Goal: Task Accomplishment & Management: Use online tool/utility

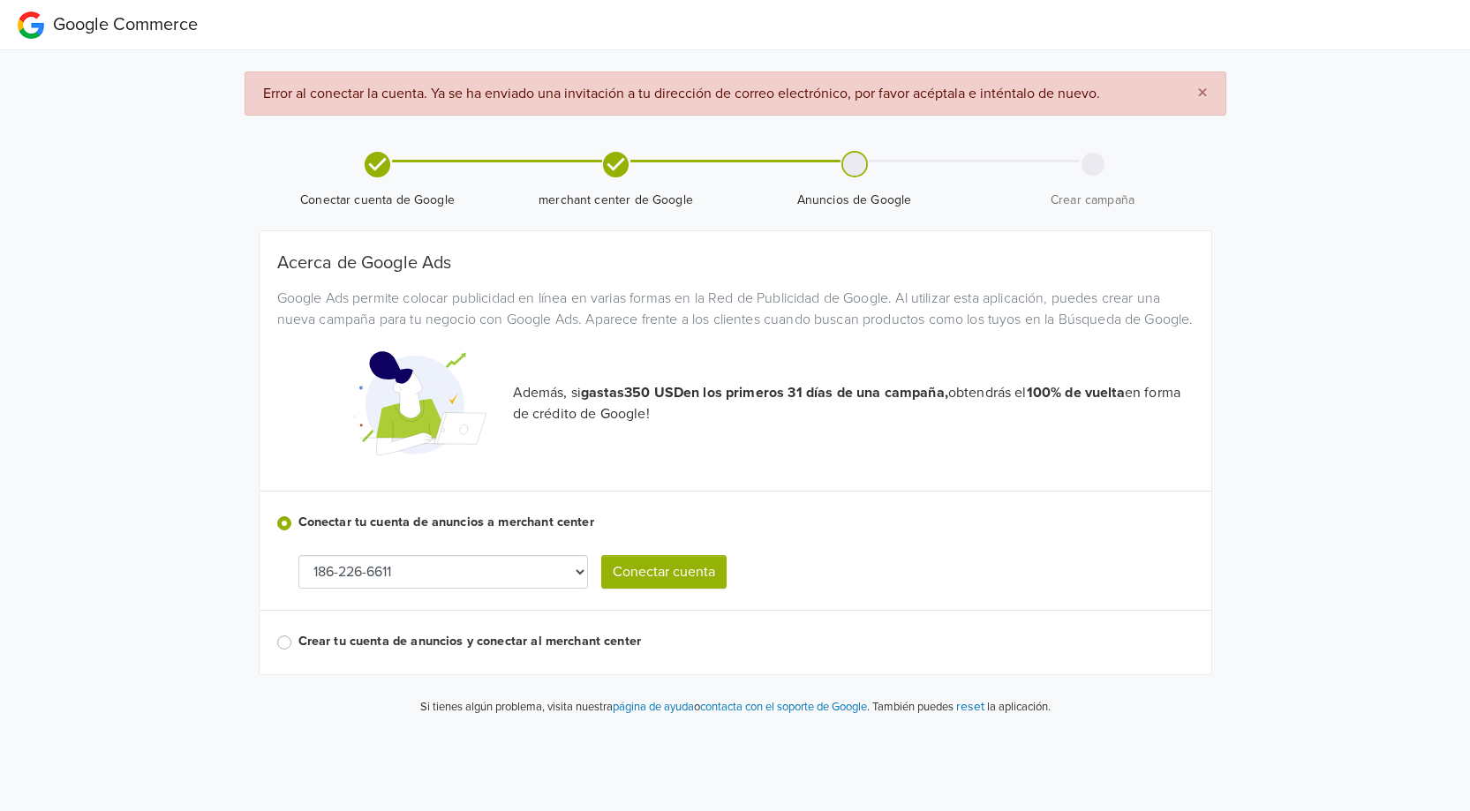
click at [671, 589] on button "Conectar cuenta" at bounding box center [663, 572] width 125 height 34
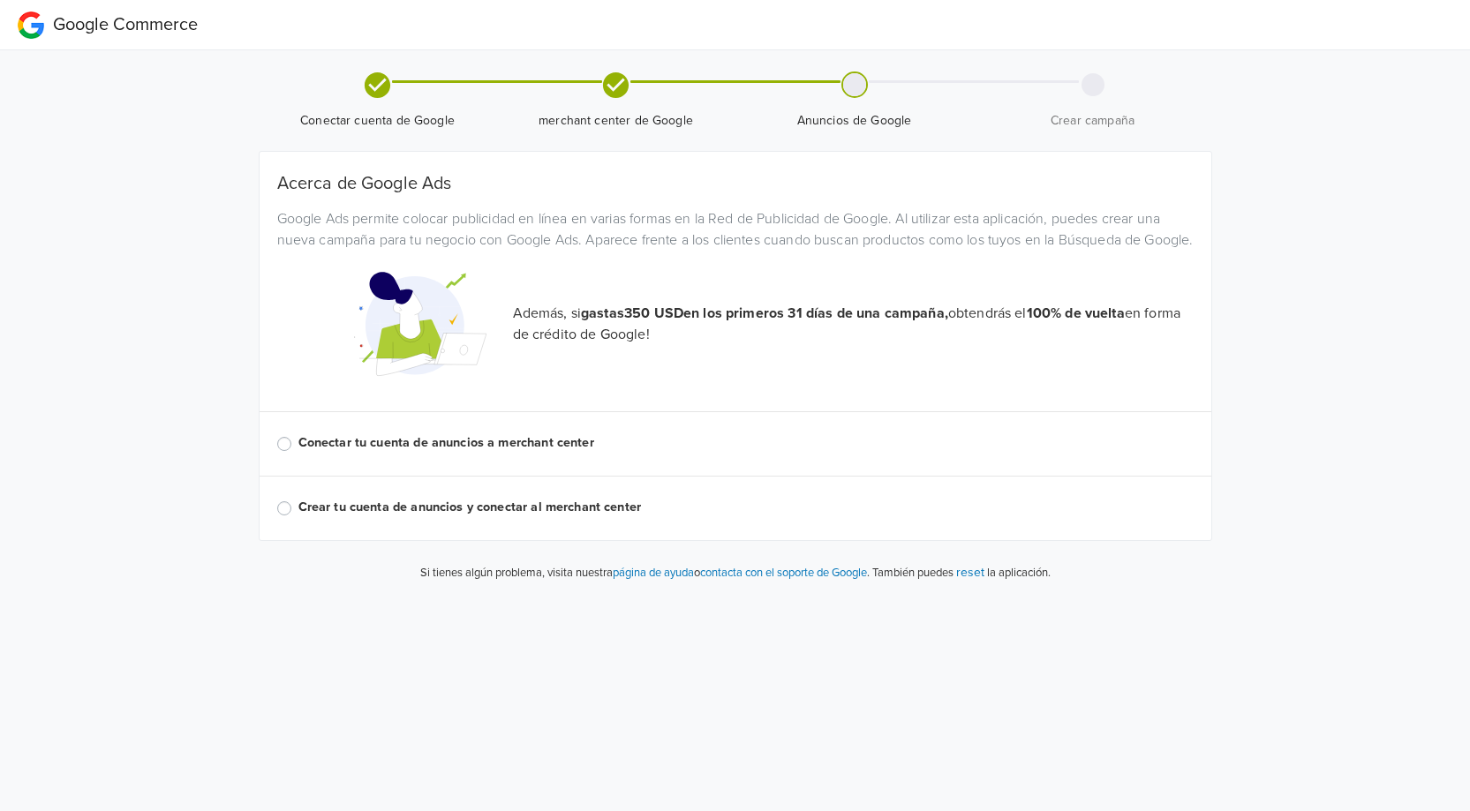
click at [499, 453] on label "Conectar tu cuenta de anuncios a merchant center" at bounding box center [745, 442] width 895 height 19
click at [0, 0] on input "Conectar tu cuenta de anuncios a merchant center" at bounding box center [0, 0] width 0 height 0
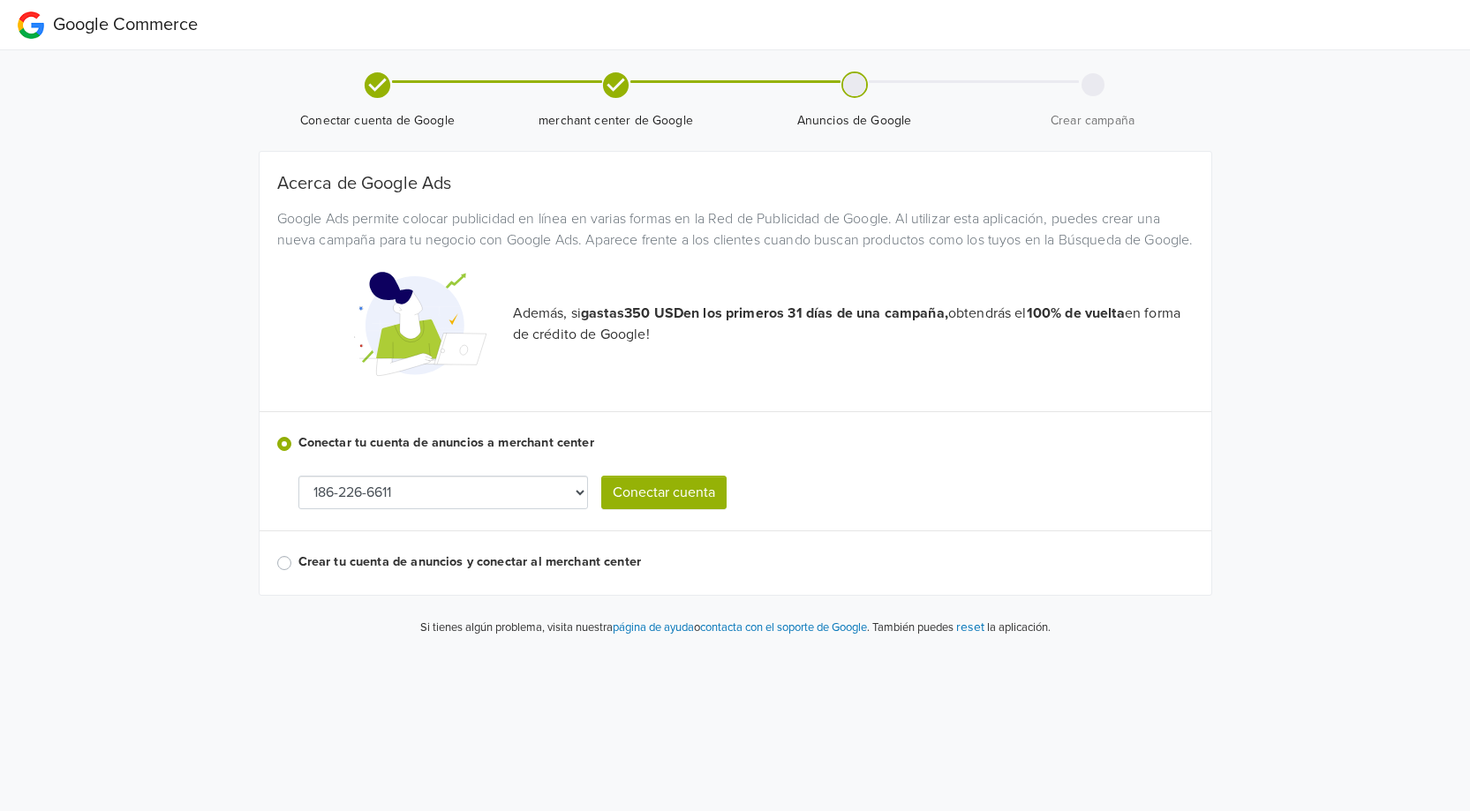
click at [665, 509] on button "Conectar cuenta" at bounding box center [663, 493] width 125 height 34
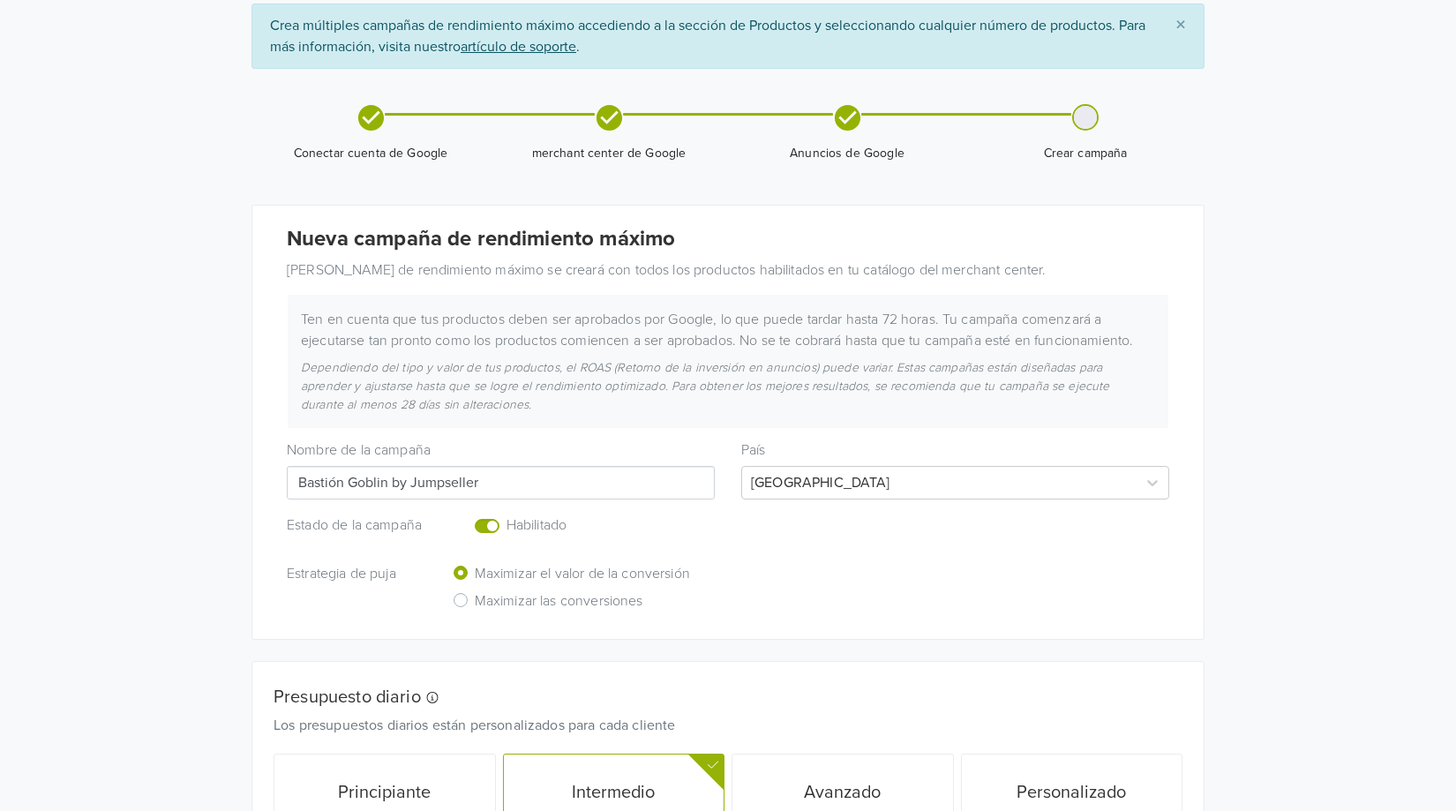
scroll to position [88, 0]
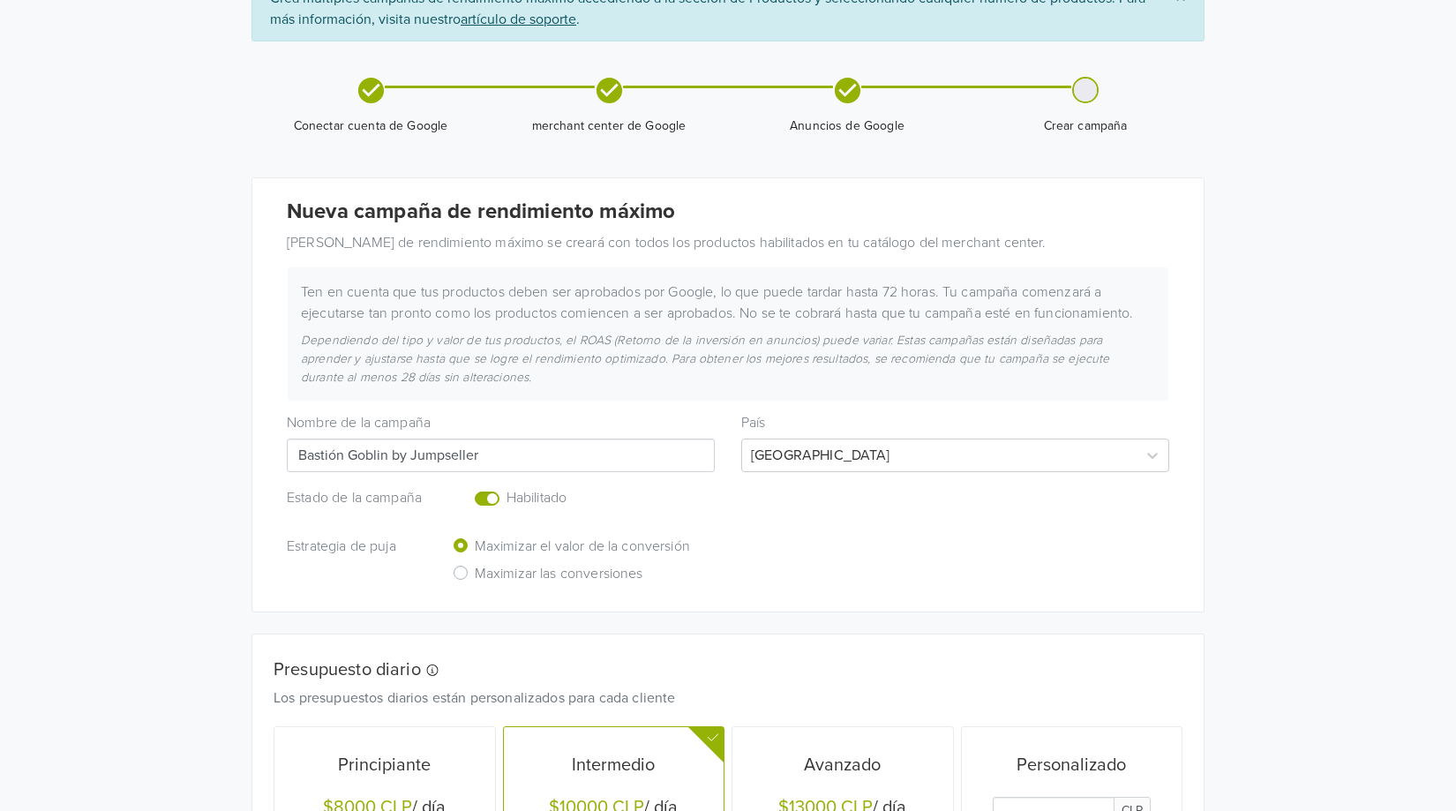
drag, startPoint x: 507, startPoint y: 464, endPoint x: 278, endPoint y: 462, distance: 228.6
click at [278, 462] on div "Nombre de la [PERSON_NAME] Bastión Goblin by Jumpseller" at bounding box center [501, 443] width 455 height 57
type input "Prerelease Avatar MTG"
click at [874, 576] on div "Estrategia de puja Maximizar el valor de la conversión Maximizar las conversion…" at bounding box center [728, 562] width 909 height 55
click at [836, 470] on div "[GEOGRAPHIC_DATA]" at bounding box center [939, 456] width 395 height 32
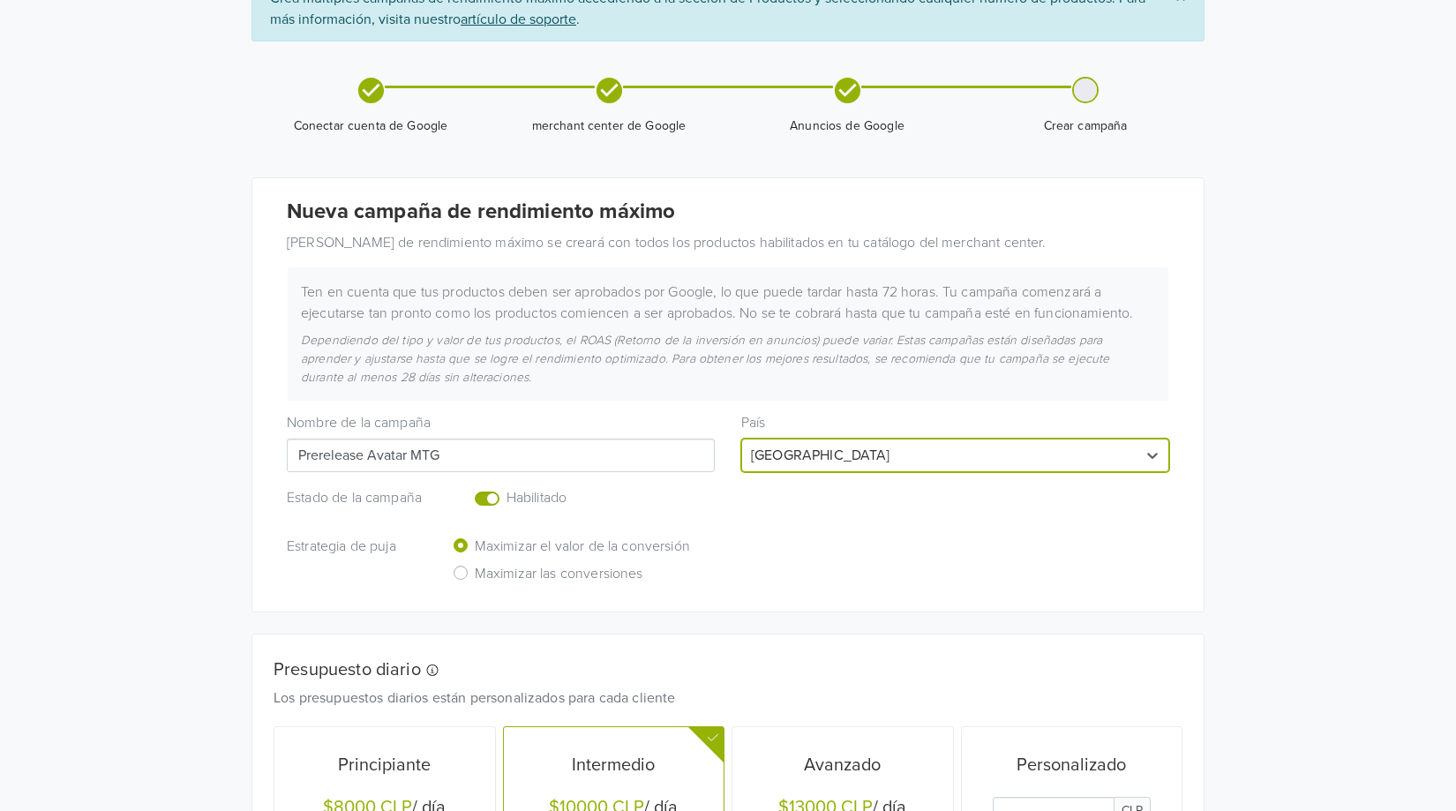
click at [836, 470] on div "[GEOGRAPHIC_DATA]" at bounding box center [939, 456] width 395 height 32
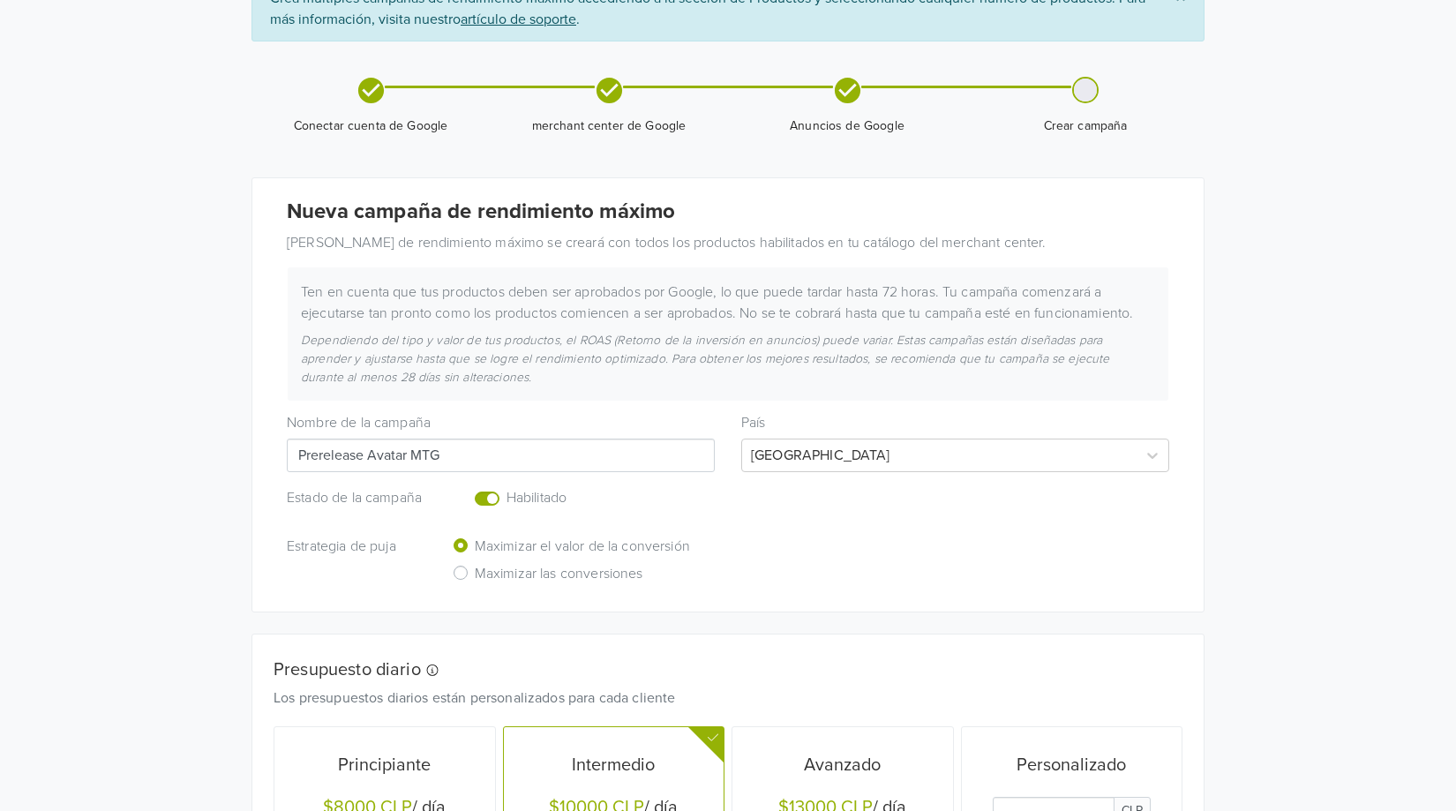
click at [775, 542] on div "Estrategia de puja Maximizar el valor de la conversión Maximizar las conversion…" at bounding box center [728, 562] width 909 height 55
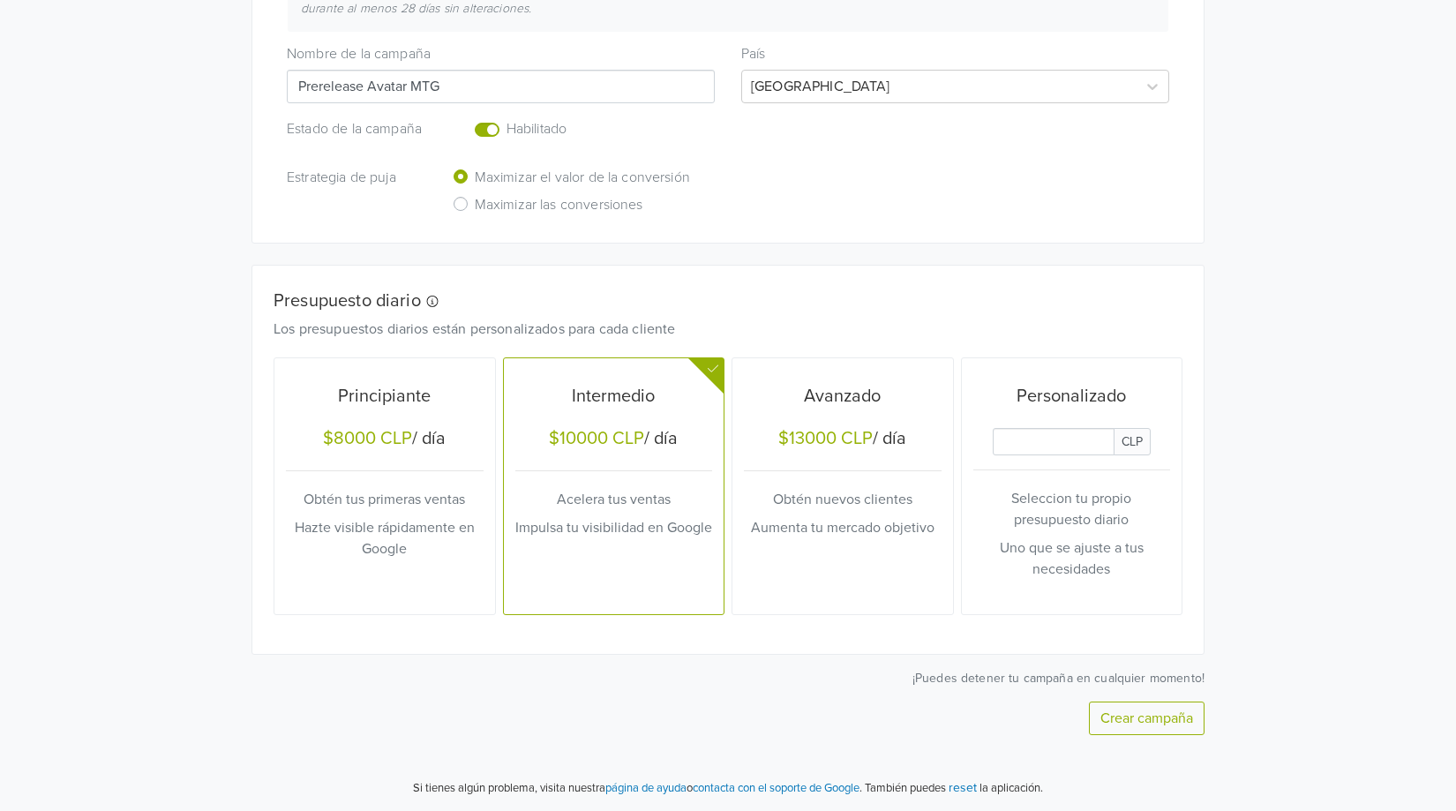
scroll to position [458, 0]
click at [1032, 446] on input "Daily Custom Budget" at bounding box center [1054, 440] width 122 height 27
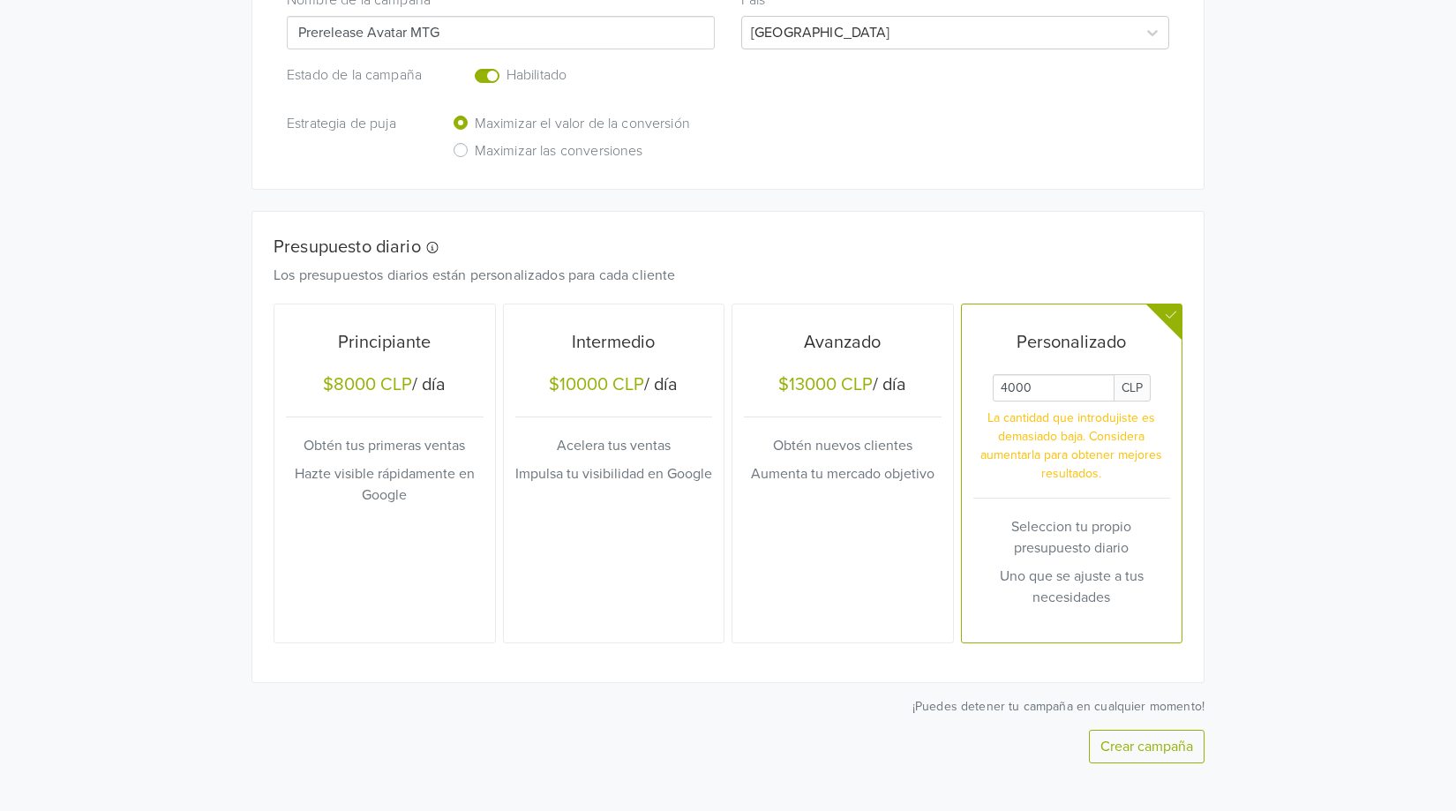
scroll to position [540, 0]
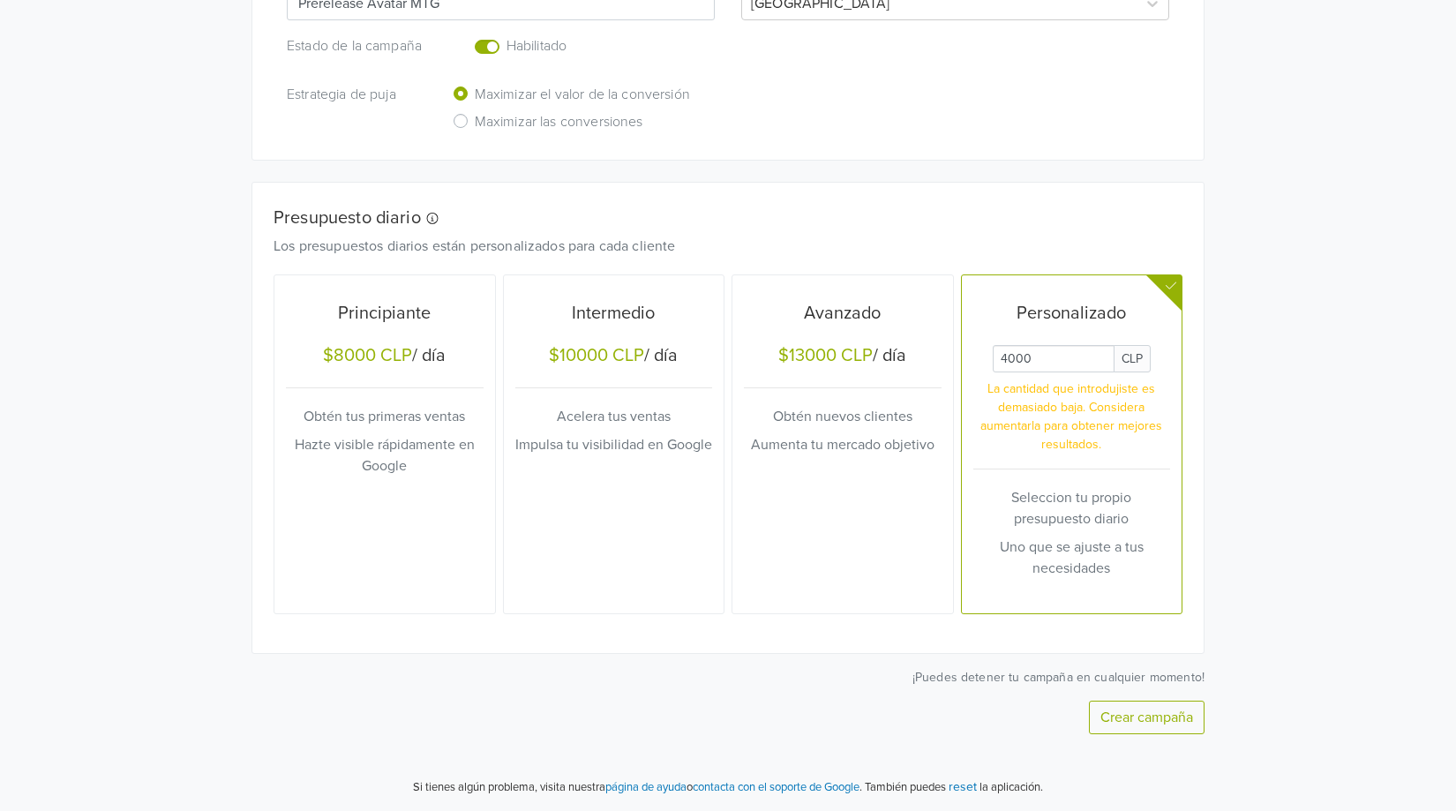
type input "4000"
click at [1167, 718] on button "Crear campaña" at bounding box center [1147, 718] width 116 height 34
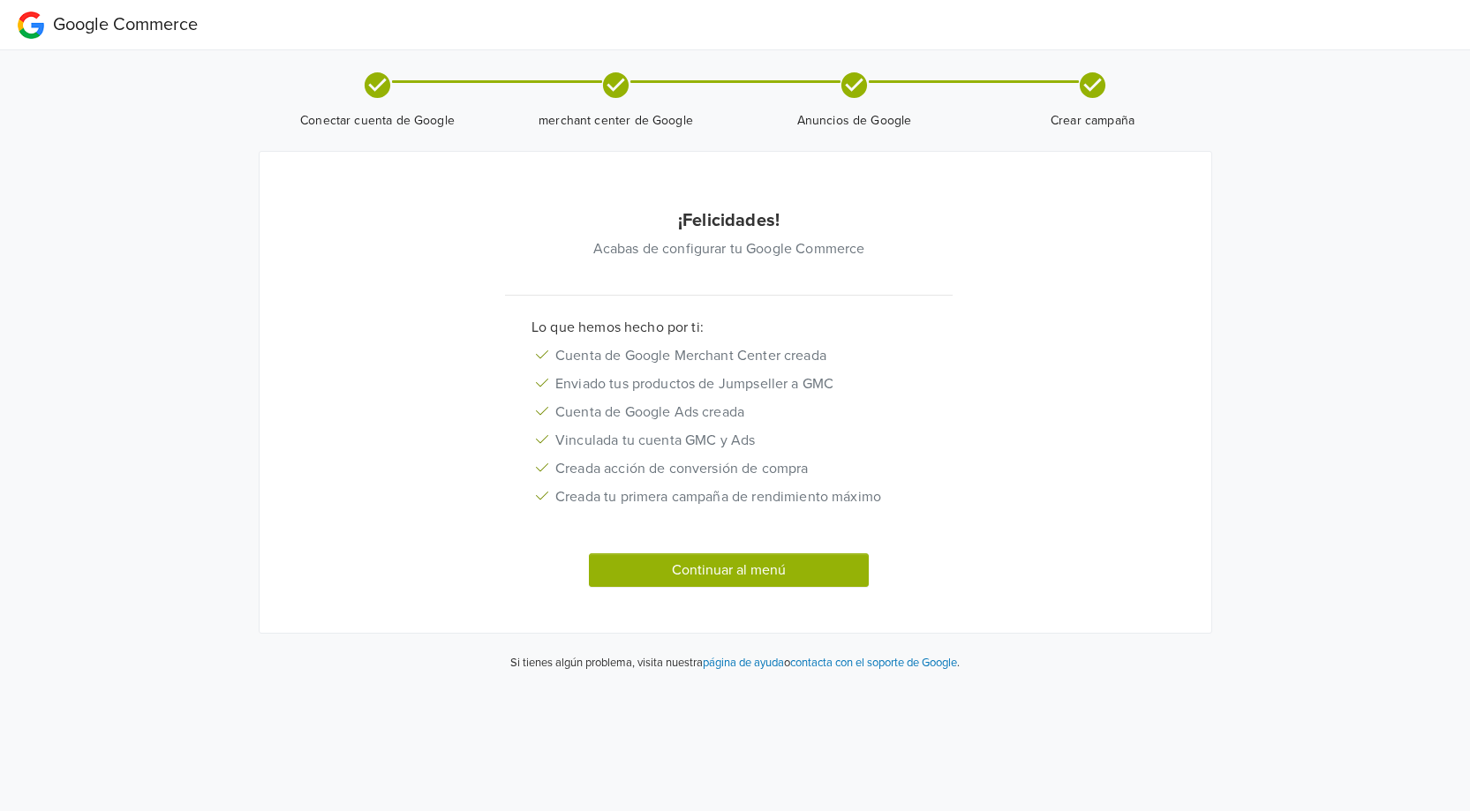
click at [785, 576] on button "Continuar al menú" at bounding box center [729, 570] width 281 height 34
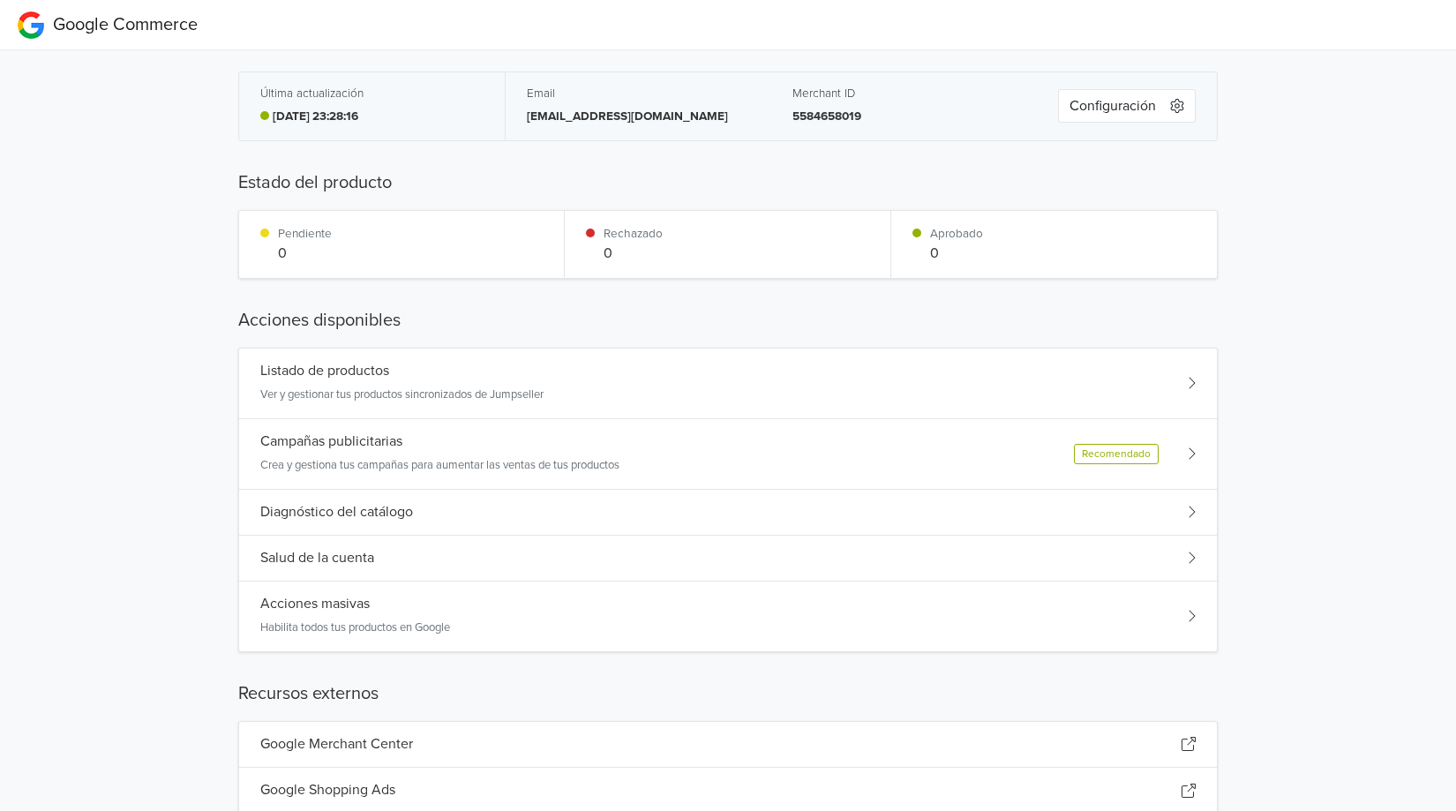
scroll to position [70, 0]
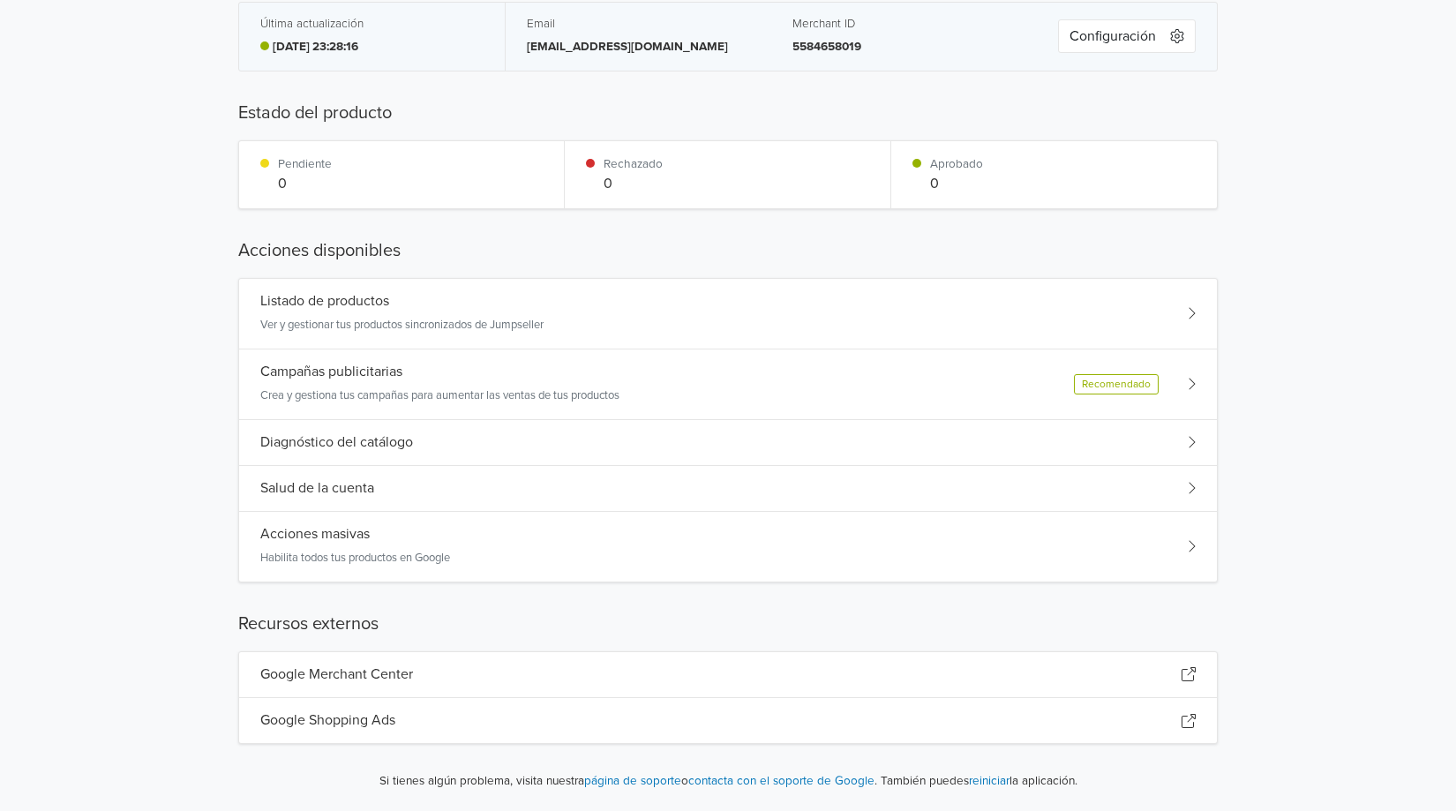
click at [356, 311] on div "Listado de productos Ver y gestionar tus productos sincronizados de Jumpseller" at bounding box center [401, 313] width 283 height 41
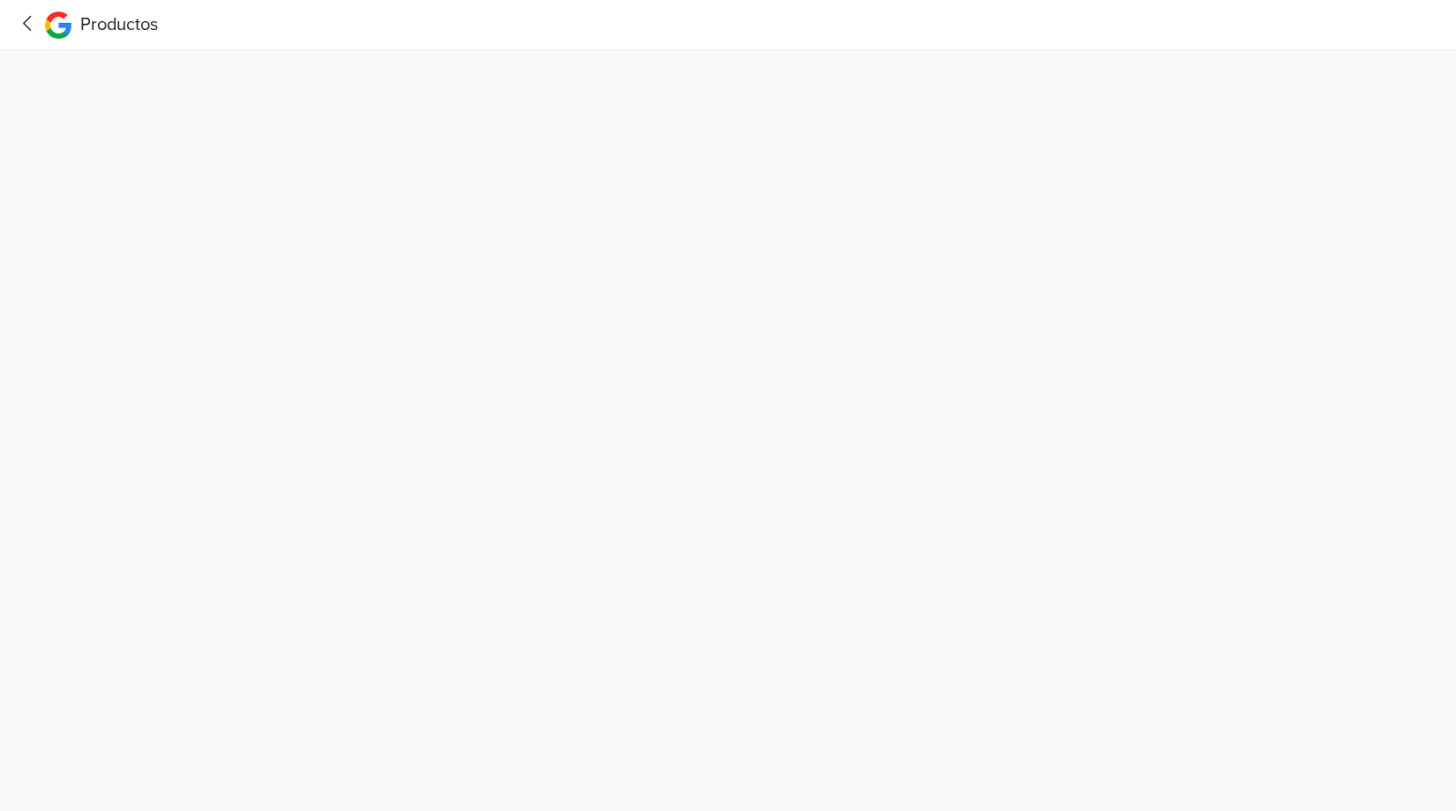
scroll to position [0, 0]
click at [25, 21] on icon at bounding box center [27, 23] width 27 height 22
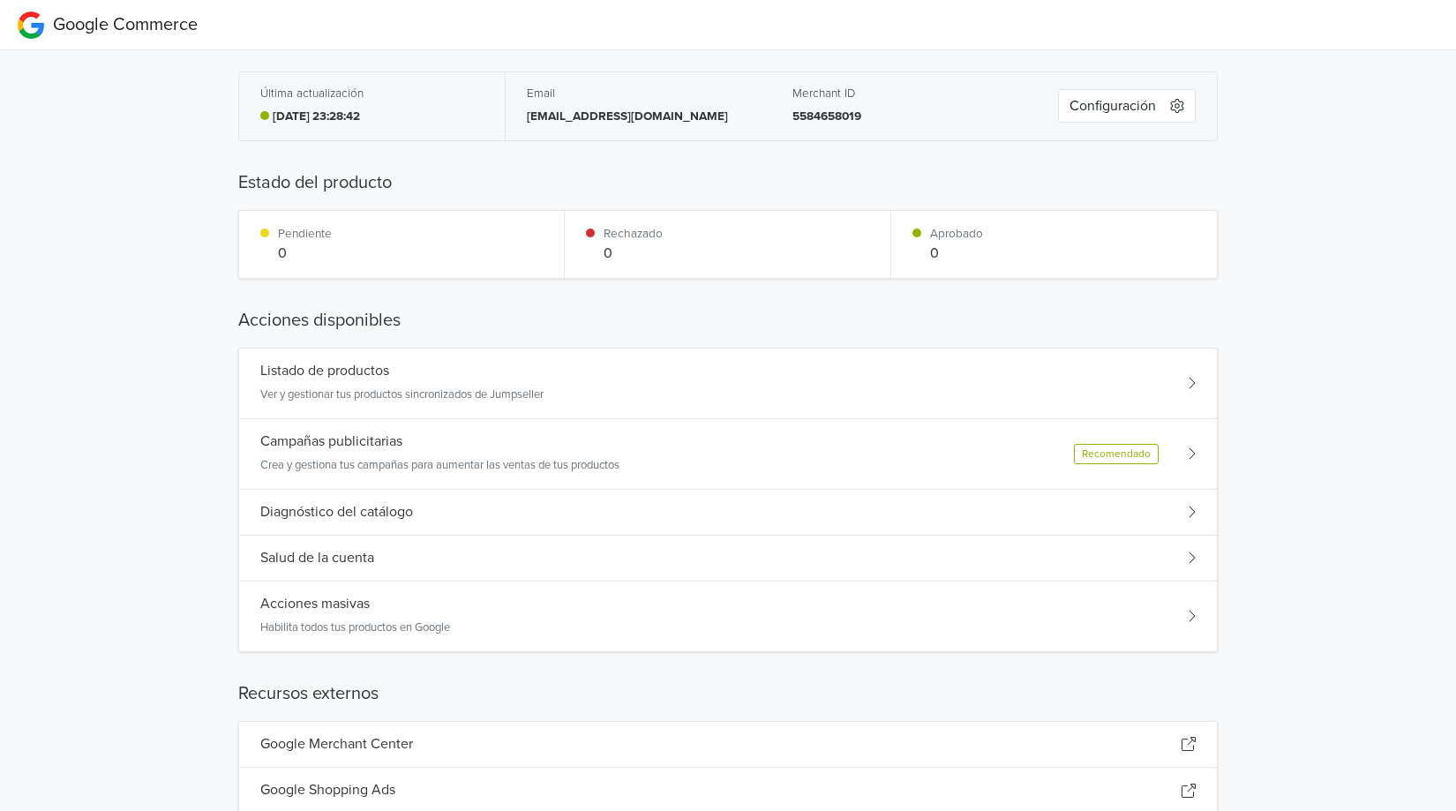
click at [362, 513] on h5 "Diagnóstico del catálogo" at bounding box center [336, 512] width 153 height 17
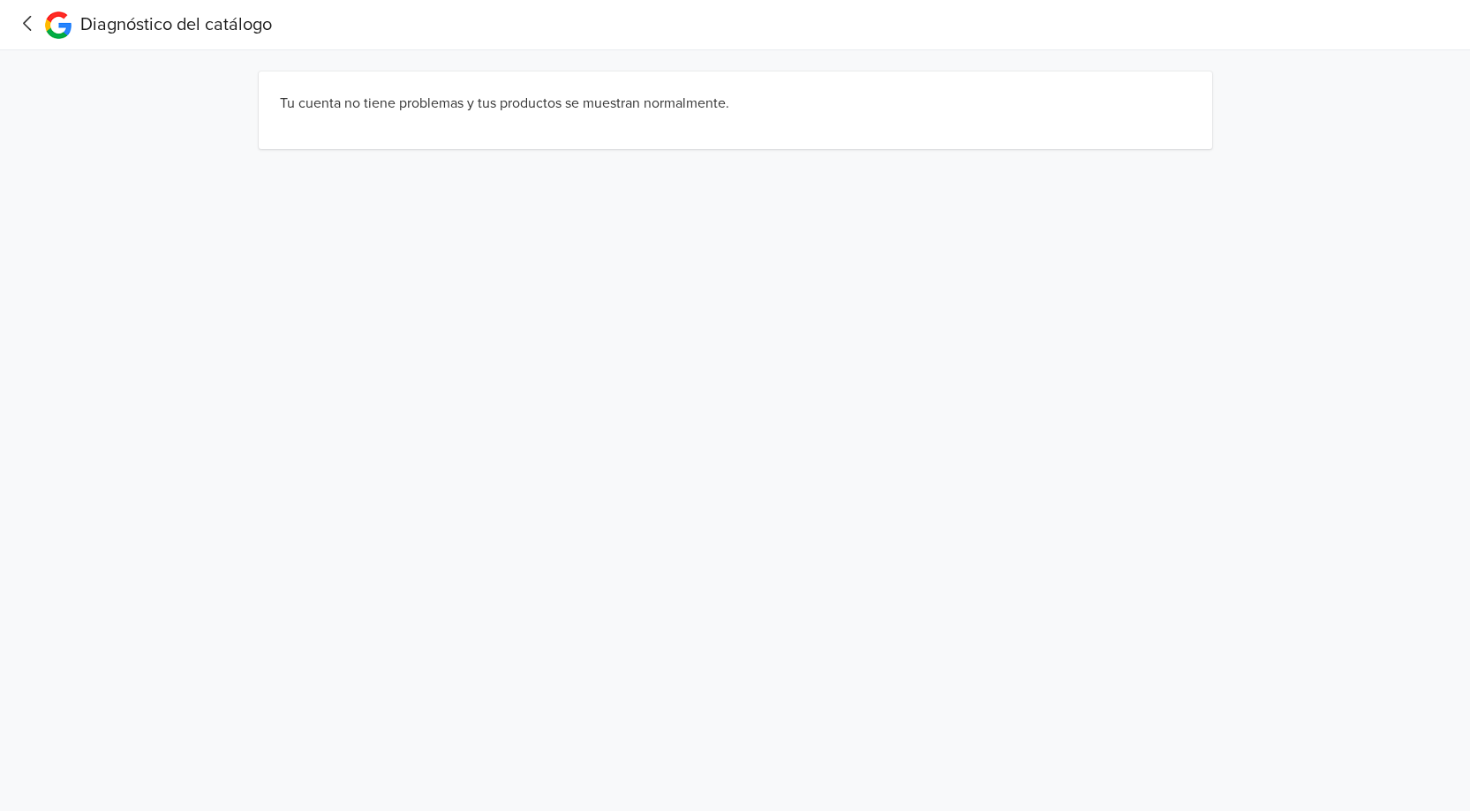
click at [26, 24] on icon at bounding box center [27, 23] width 27 height 22
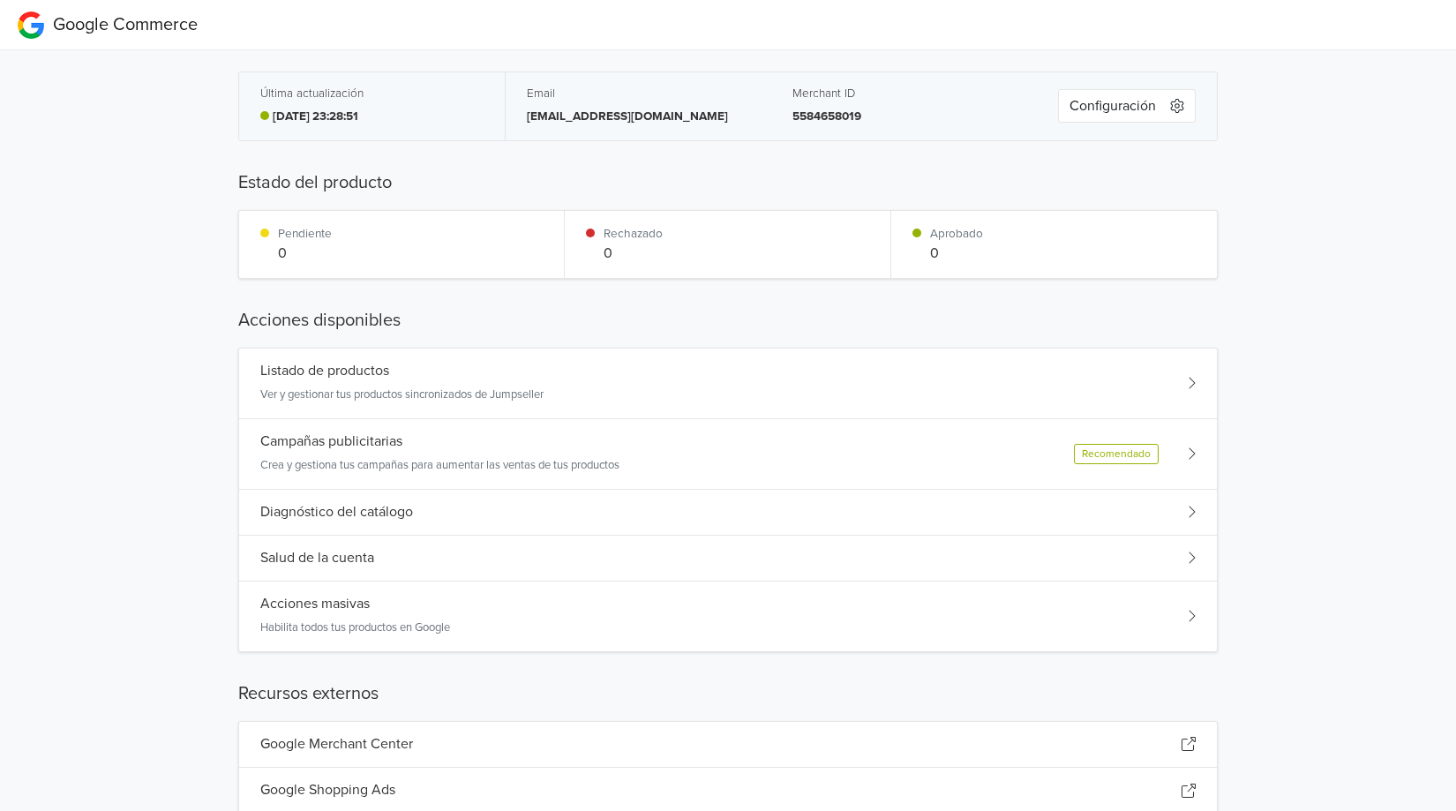
click at [372, 440] on h5 "Campañas publicitarias" at bounding box center [331, 441] width 142 height 17
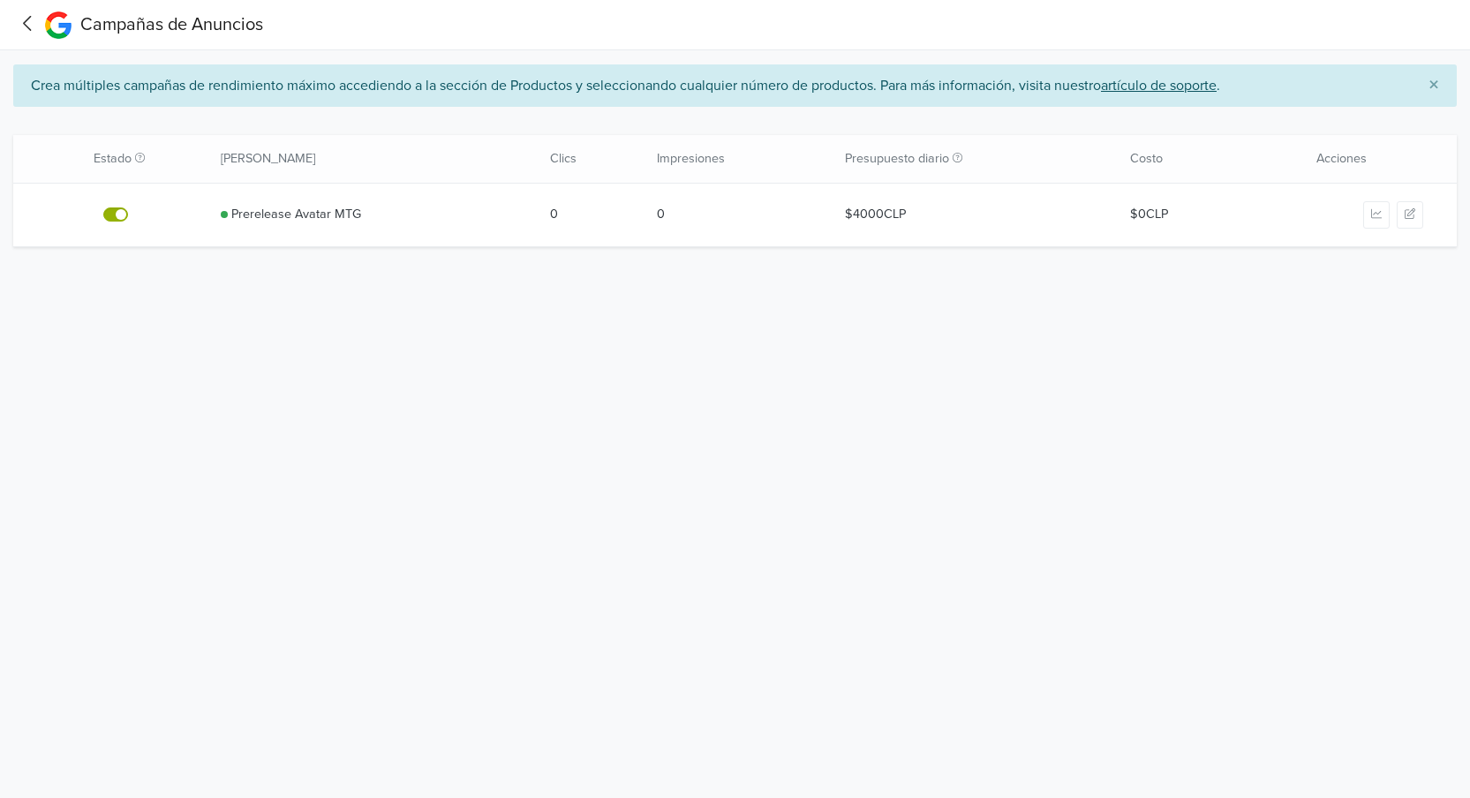
click at [1413, 211] on icon "button" at bounding box center [1409, 213] width 11 height 11
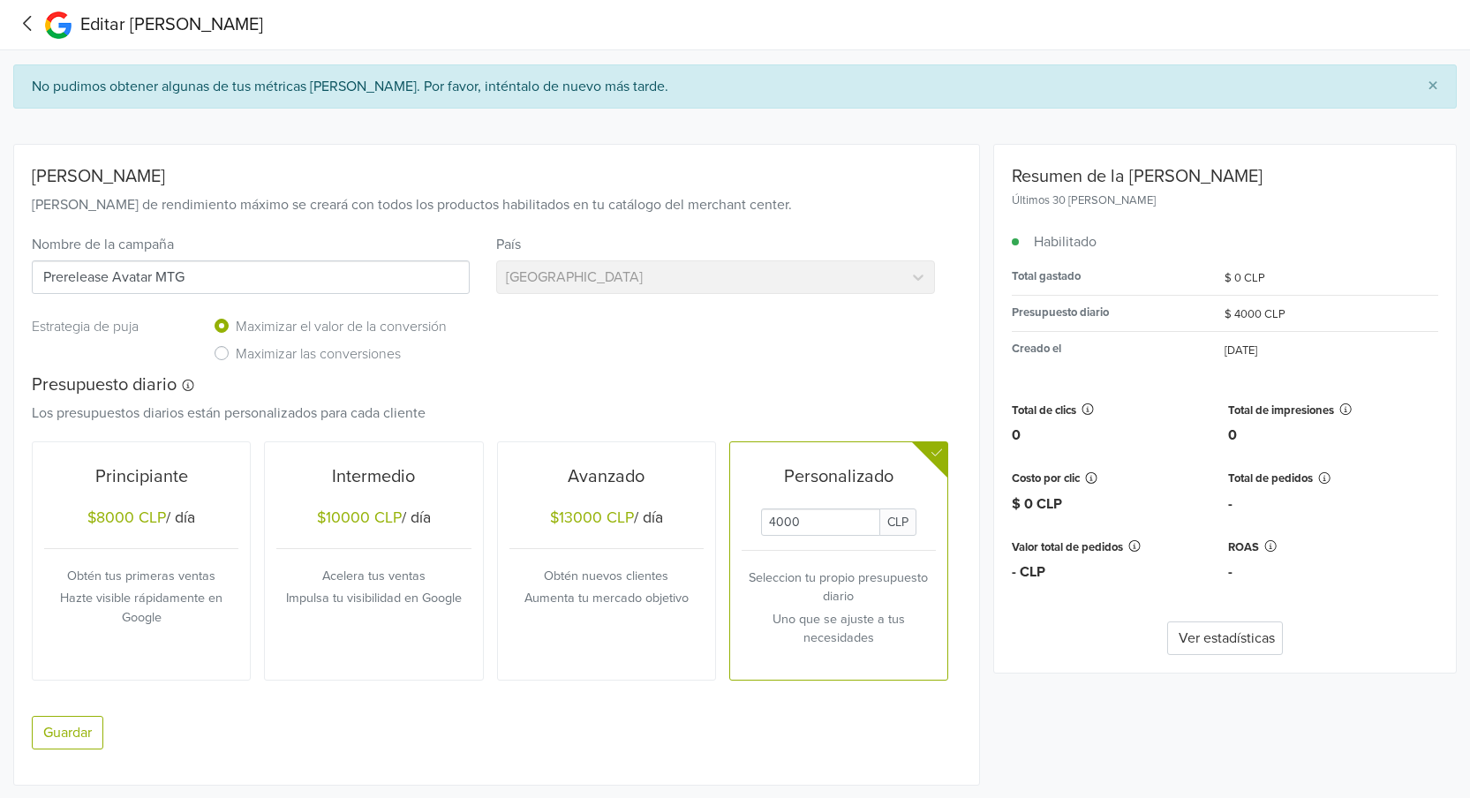
click at [32, 17] on icon at bounding box center [27, 23] width 27 height 22
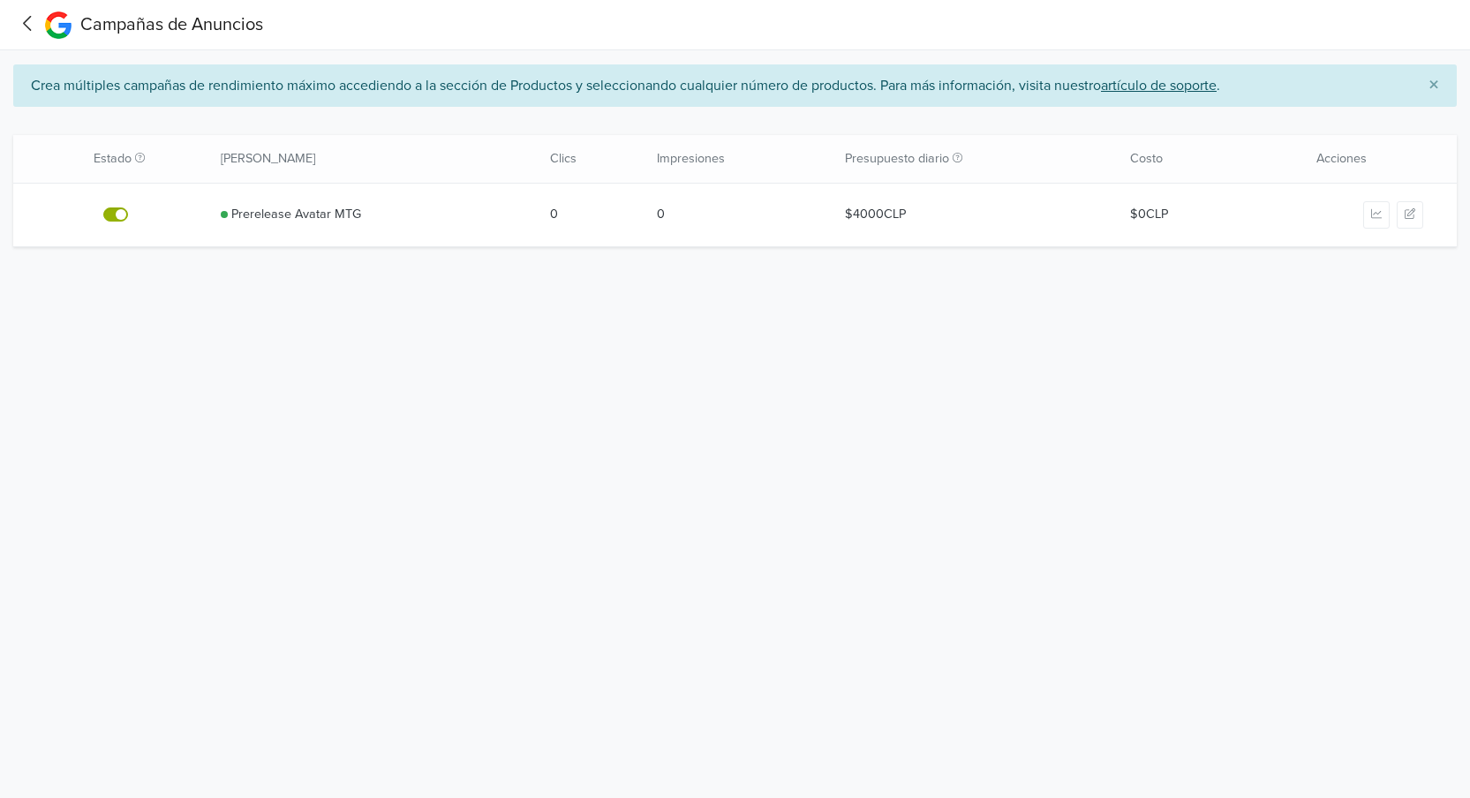
click at [28, 17] on icon at bounding box center [27, 23] width 27 height 22
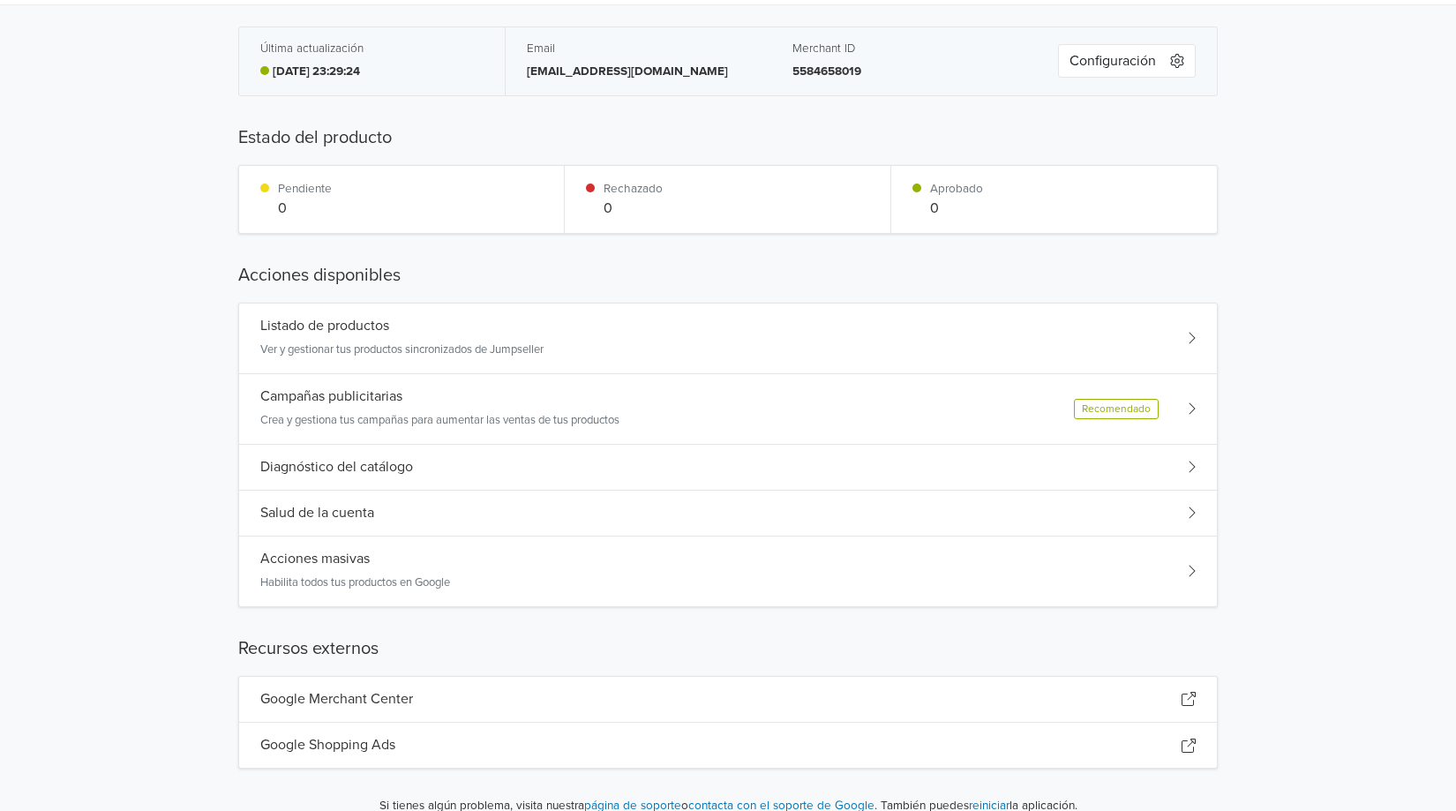
scroll to position [70, 0]
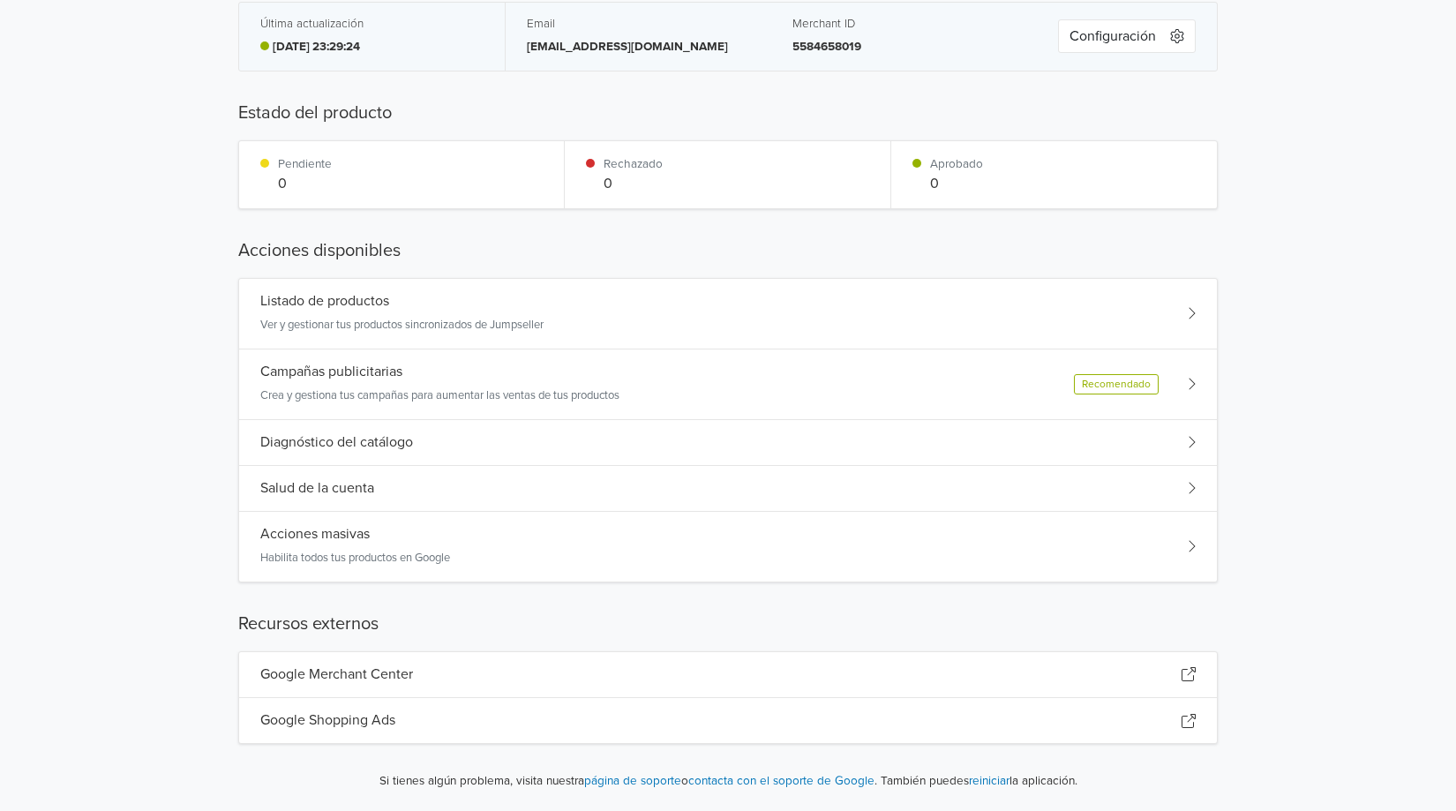
click at [314, 530] on h5 "Acciones masivas" at bounding box center [314, 534] width 109 height 17
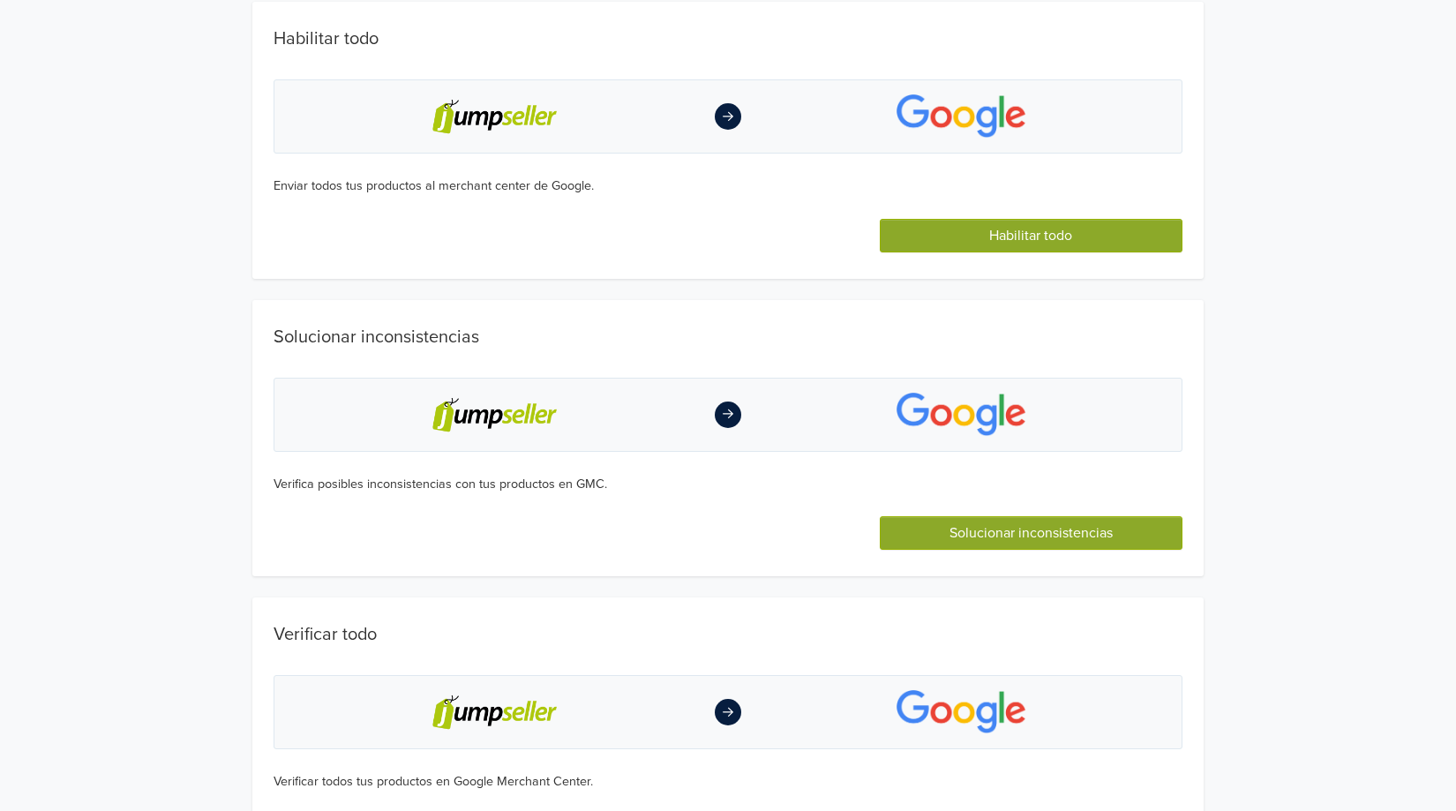
click at [1019, 240] on button "Habilitar todo" at bounding box center [1031, 236] width 303 height 34
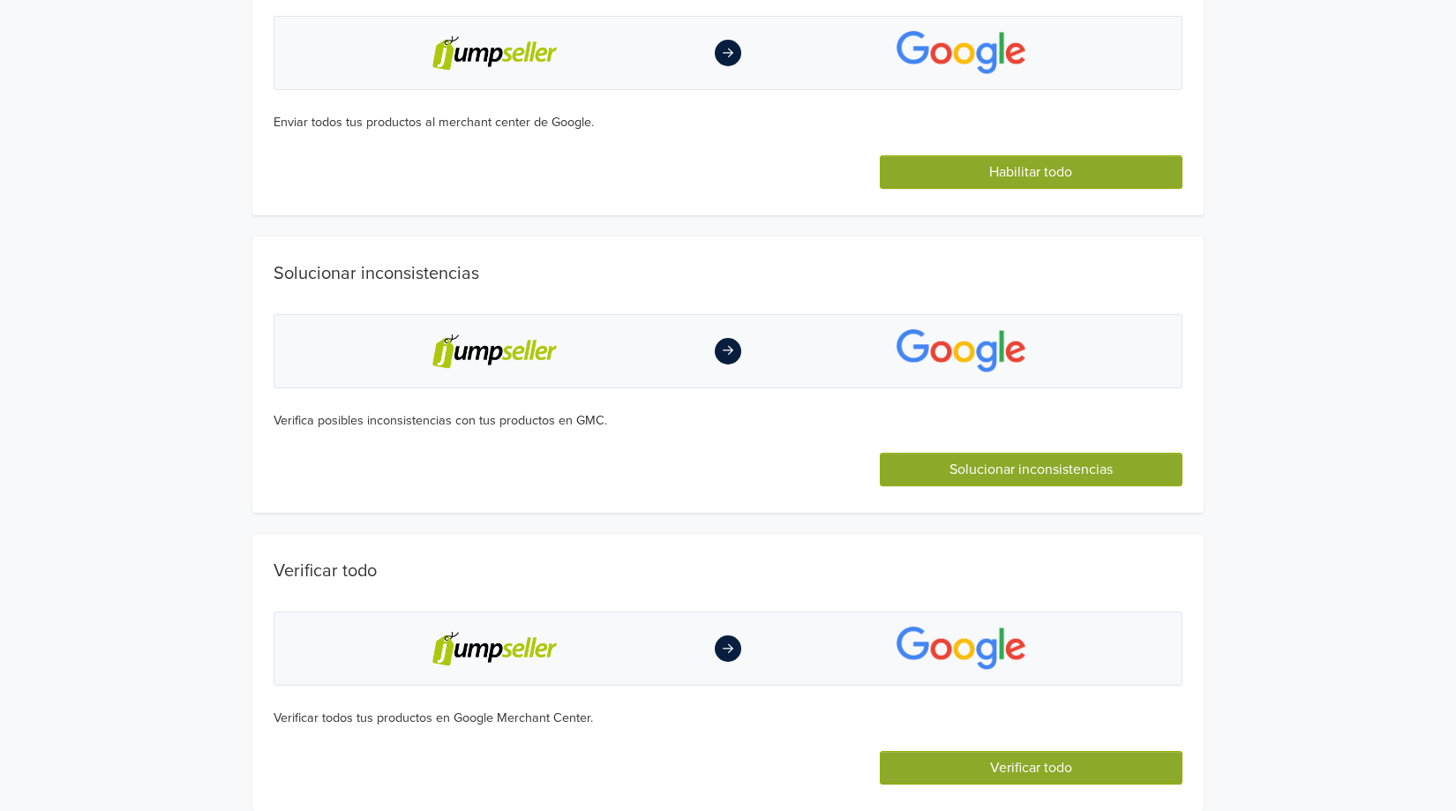
scroll to position [234, 0]
click at [974, 762] on button "Verificar todo" at bounding box center [1031, 768] width 303 height 34
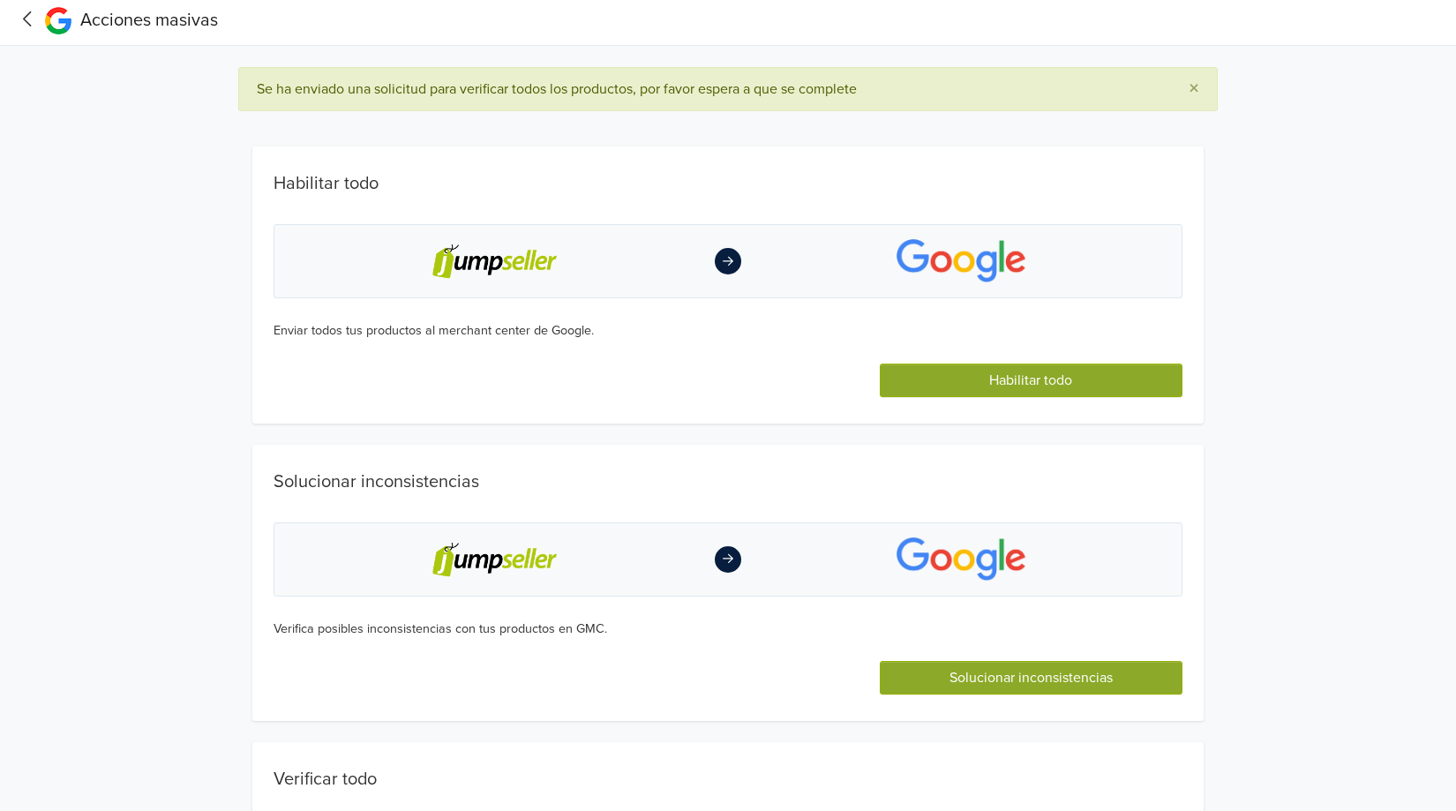
scroll to position [0, 0]
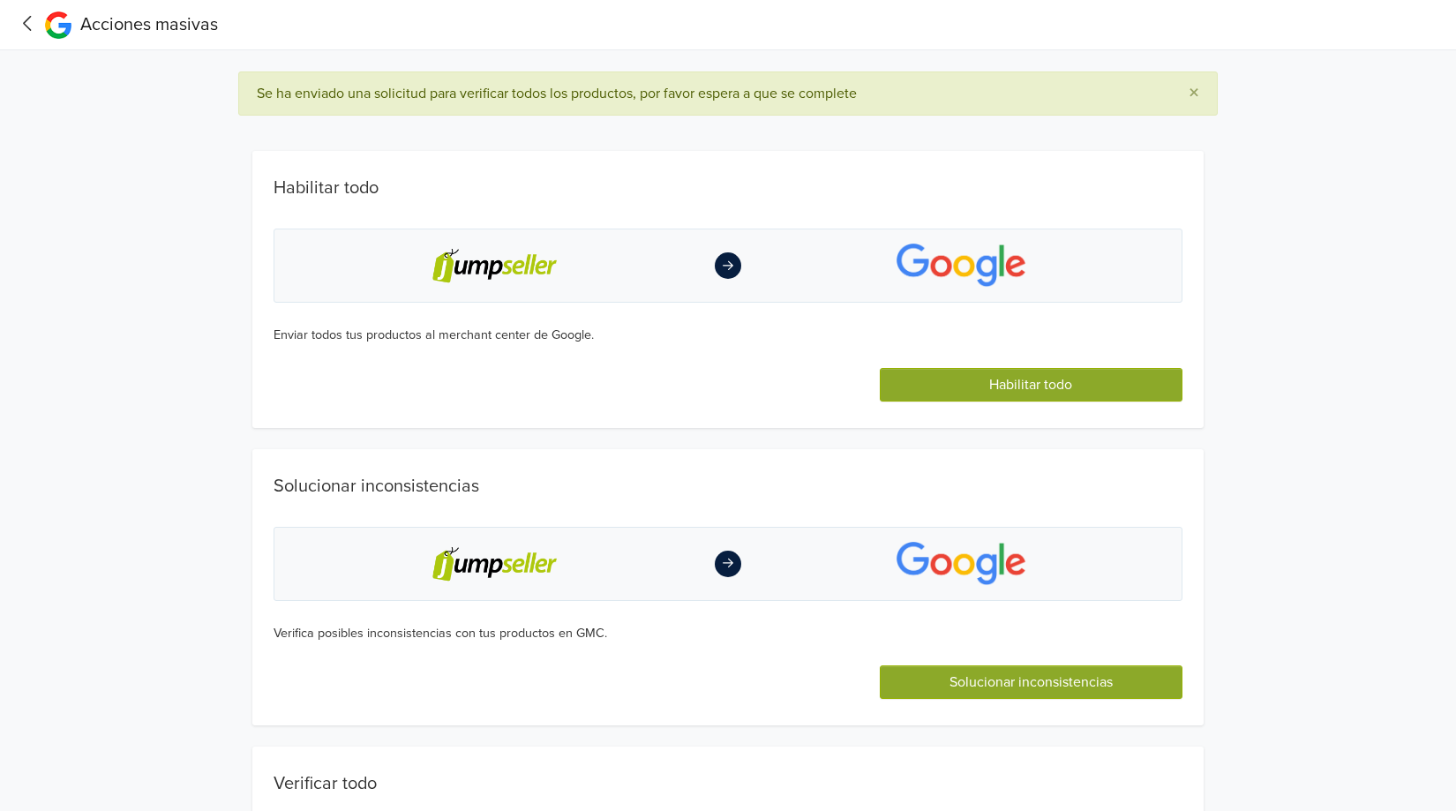
click at [27, 17] on icon at bounding box center [27, 23] width 27 height 22
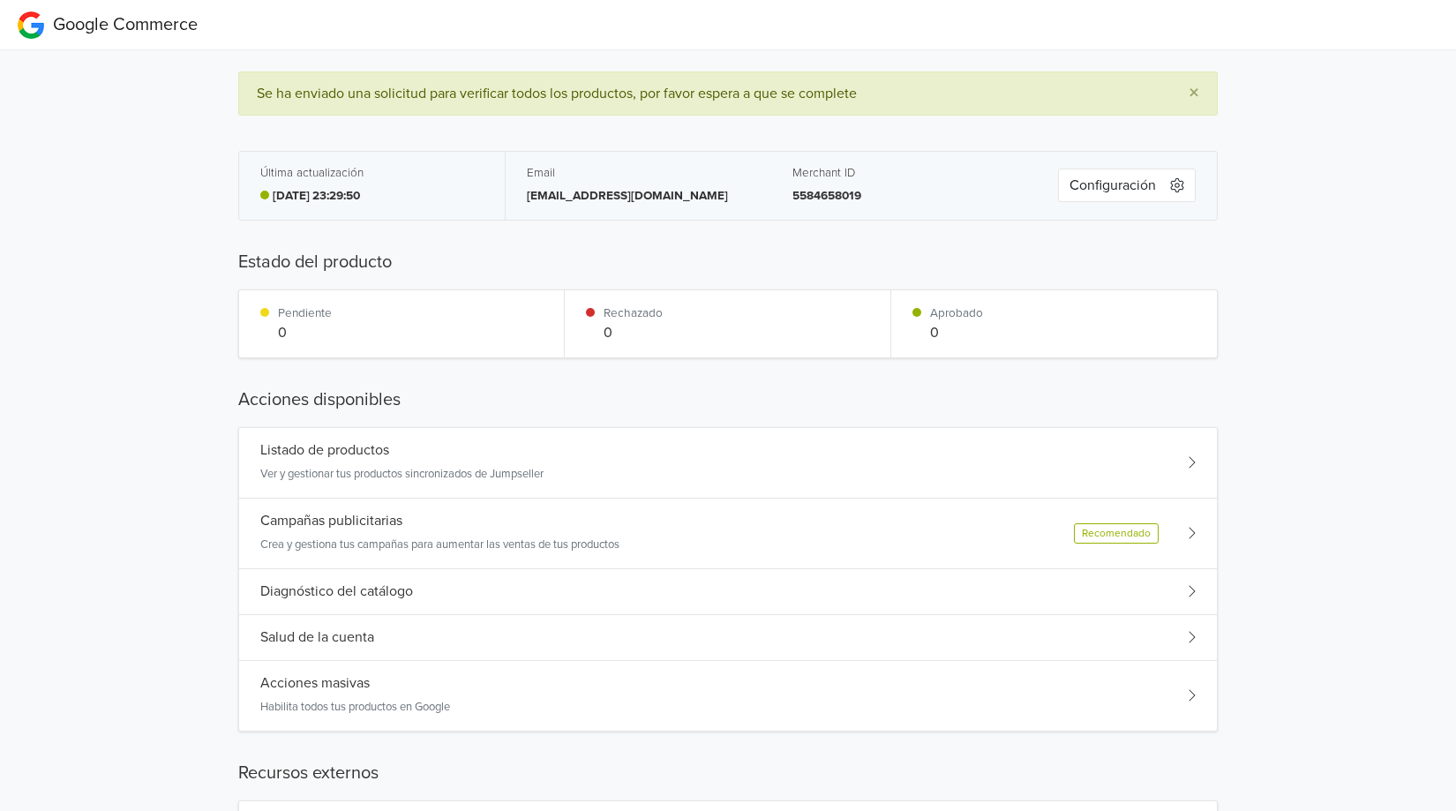
click at [1128, 185] on button "Configuración" at bounding box center [1127, 186] width 138 height 34
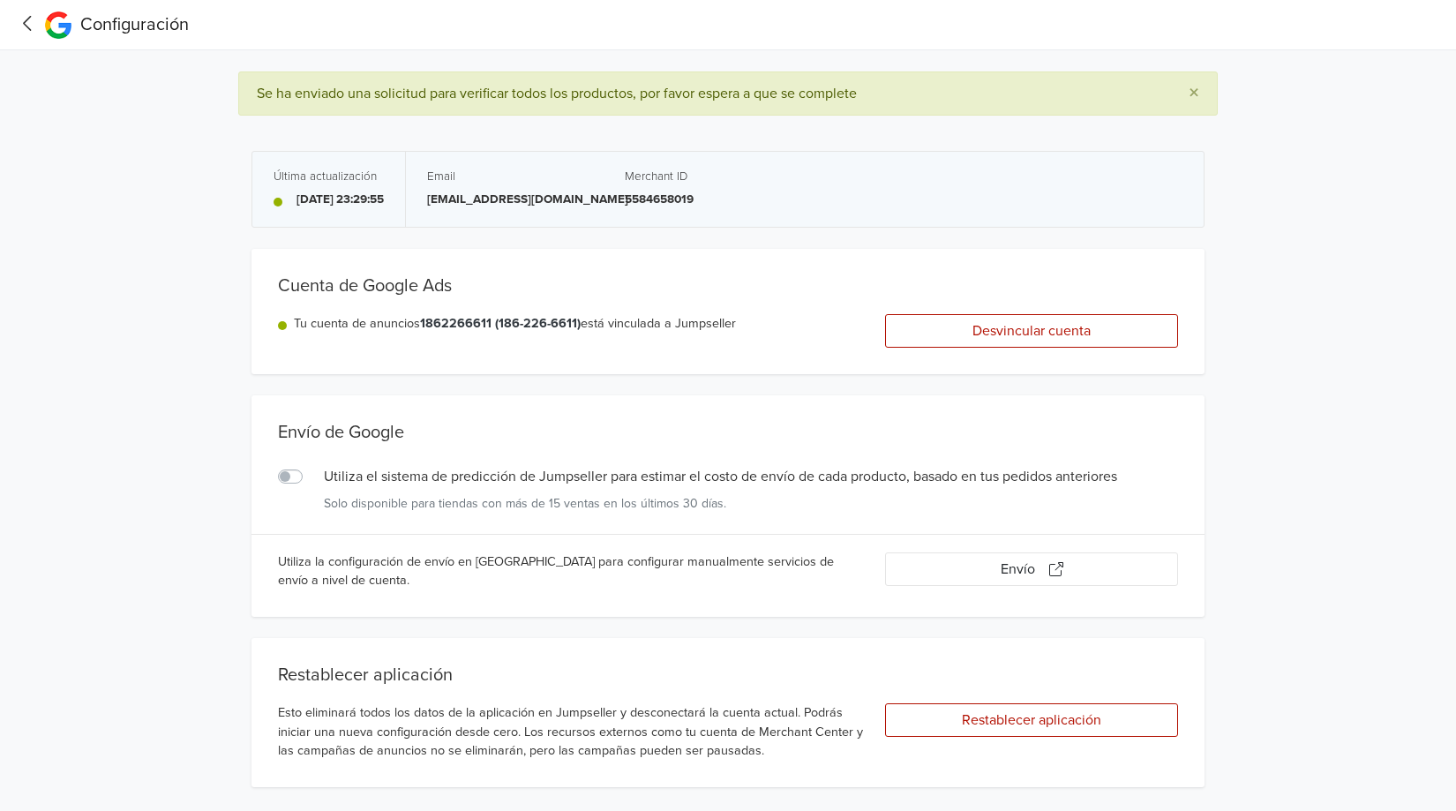
click at [22, 22] on icon at bounding box center [27, 23] width 27 height 22
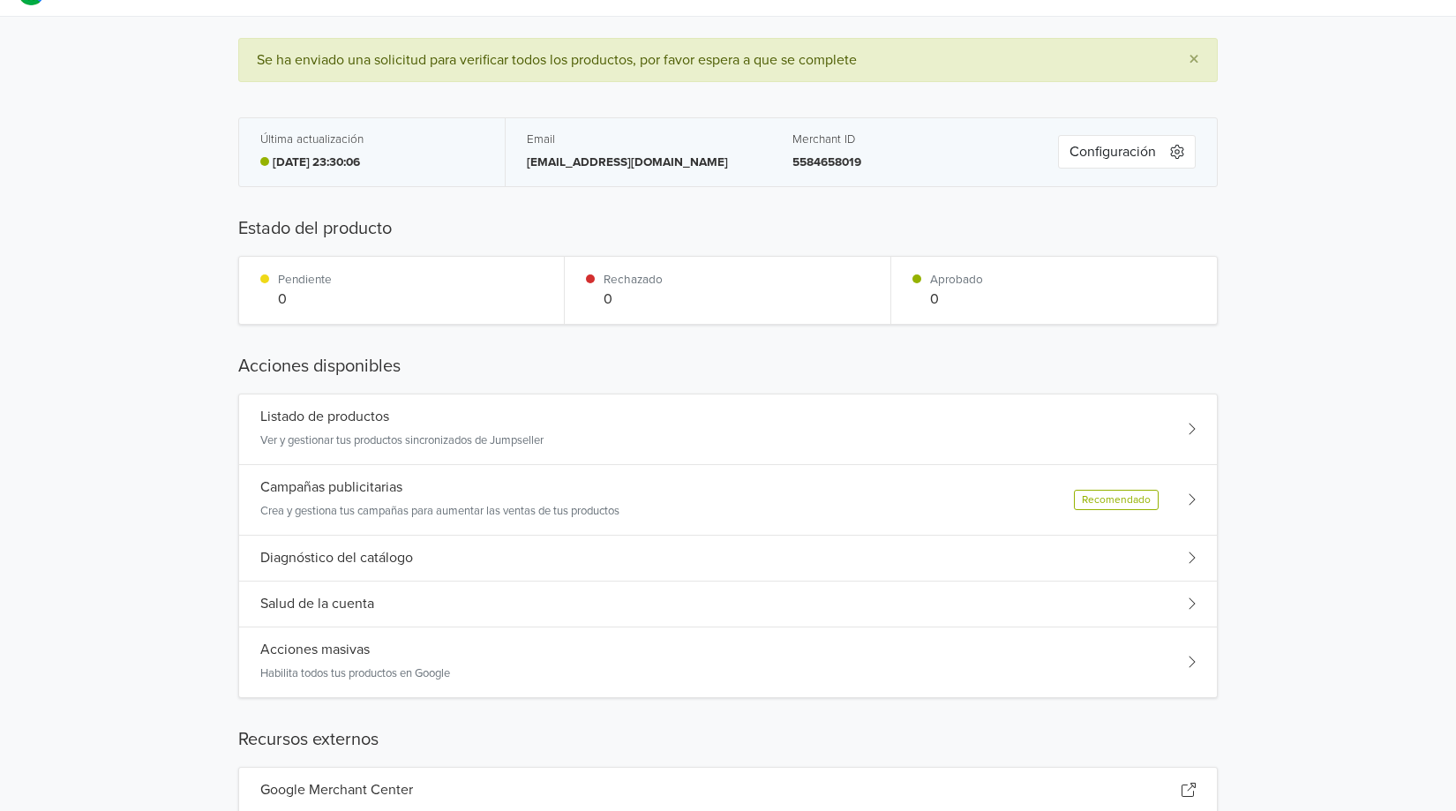
scroll to position [88, 0]
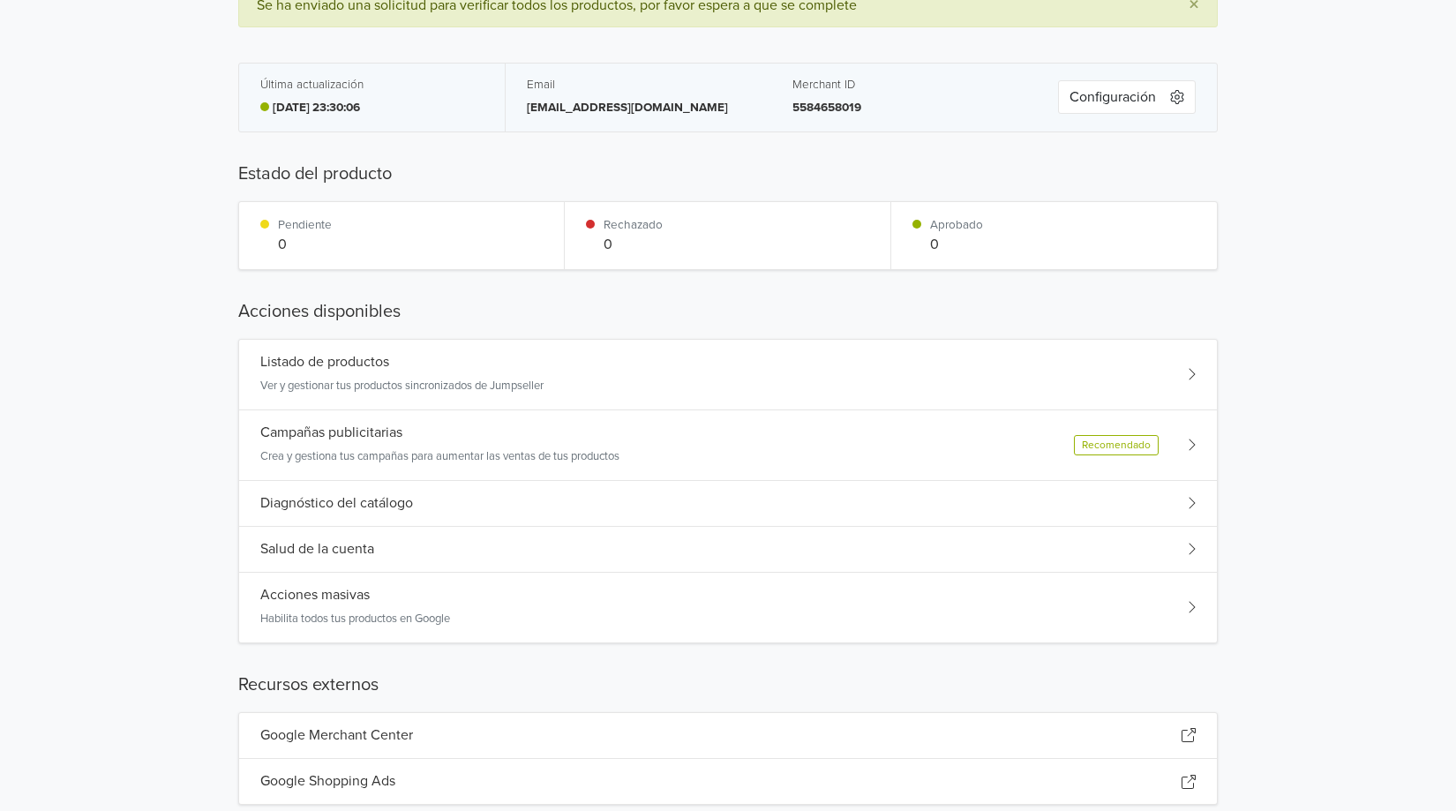
click at [333, 385] on p "Ver y gestionar tus productos sincronizados de Jumpseller" at bounding box center [401, 387] width 283 height 18
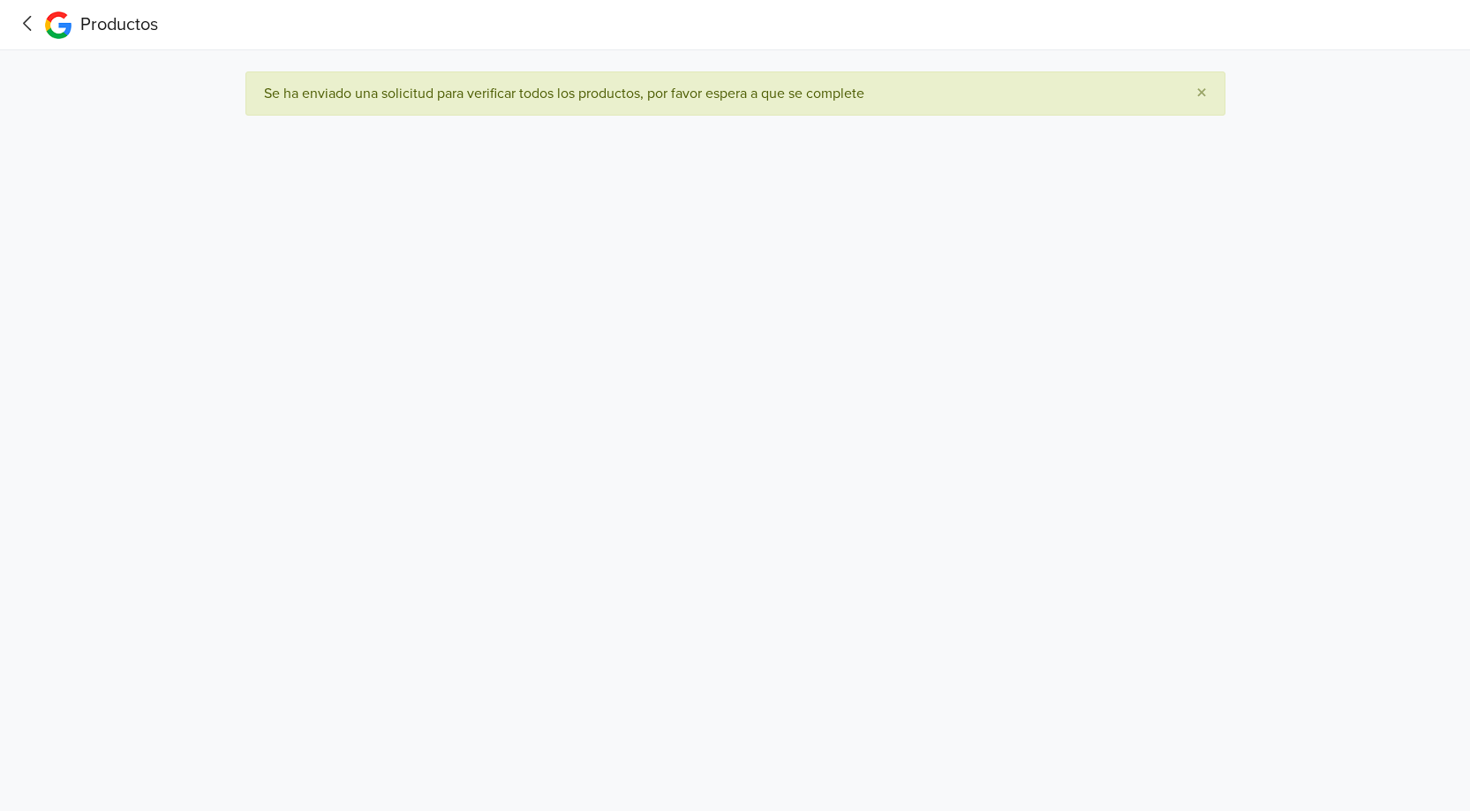
click at [17, 13] on icon at bounding box center [27, 23] width 27 height 22
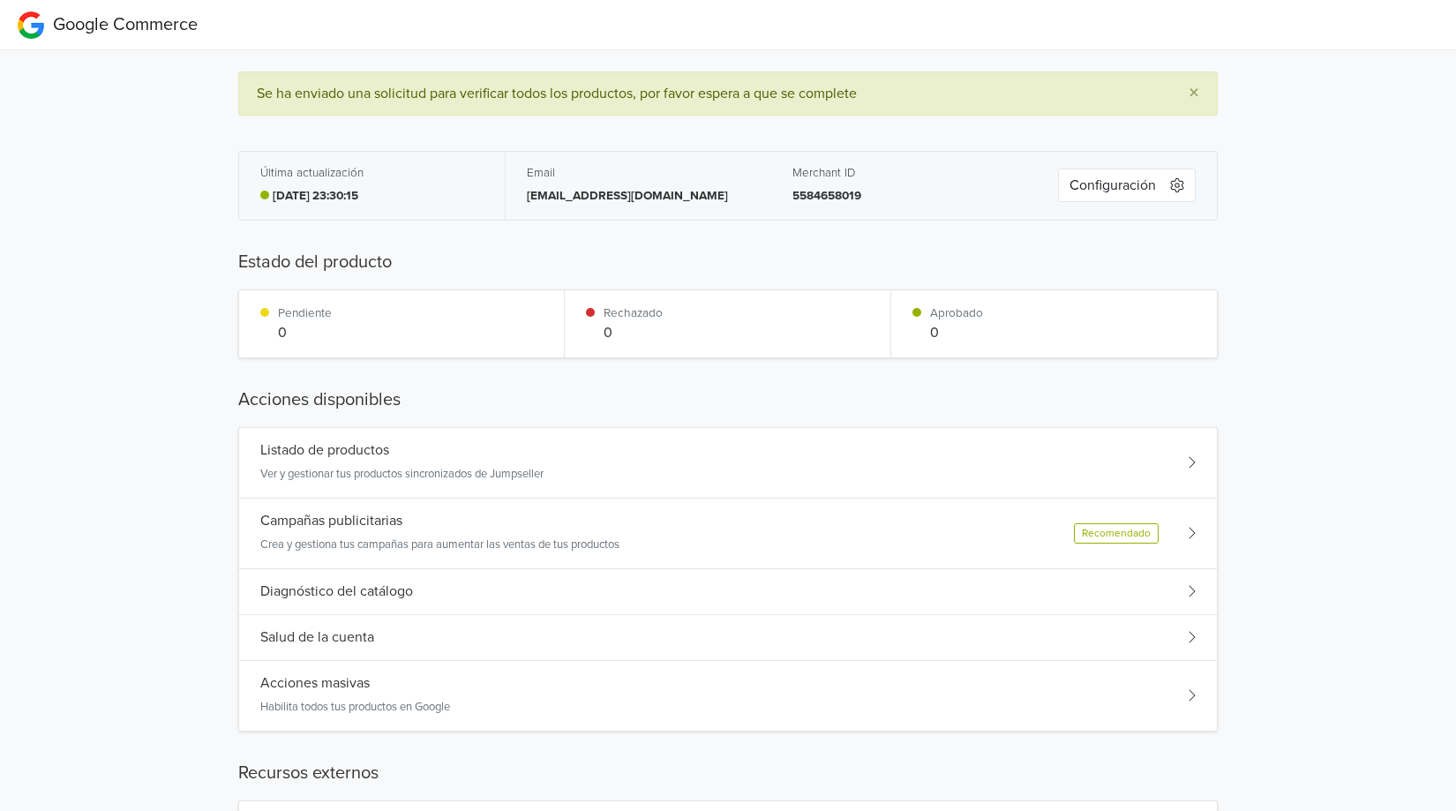
click at [385, 537] on p "Crea y gestiona tus campañas para aumentar las ventas de tus productos" at bounding box center [439, 546] width 359 height 18
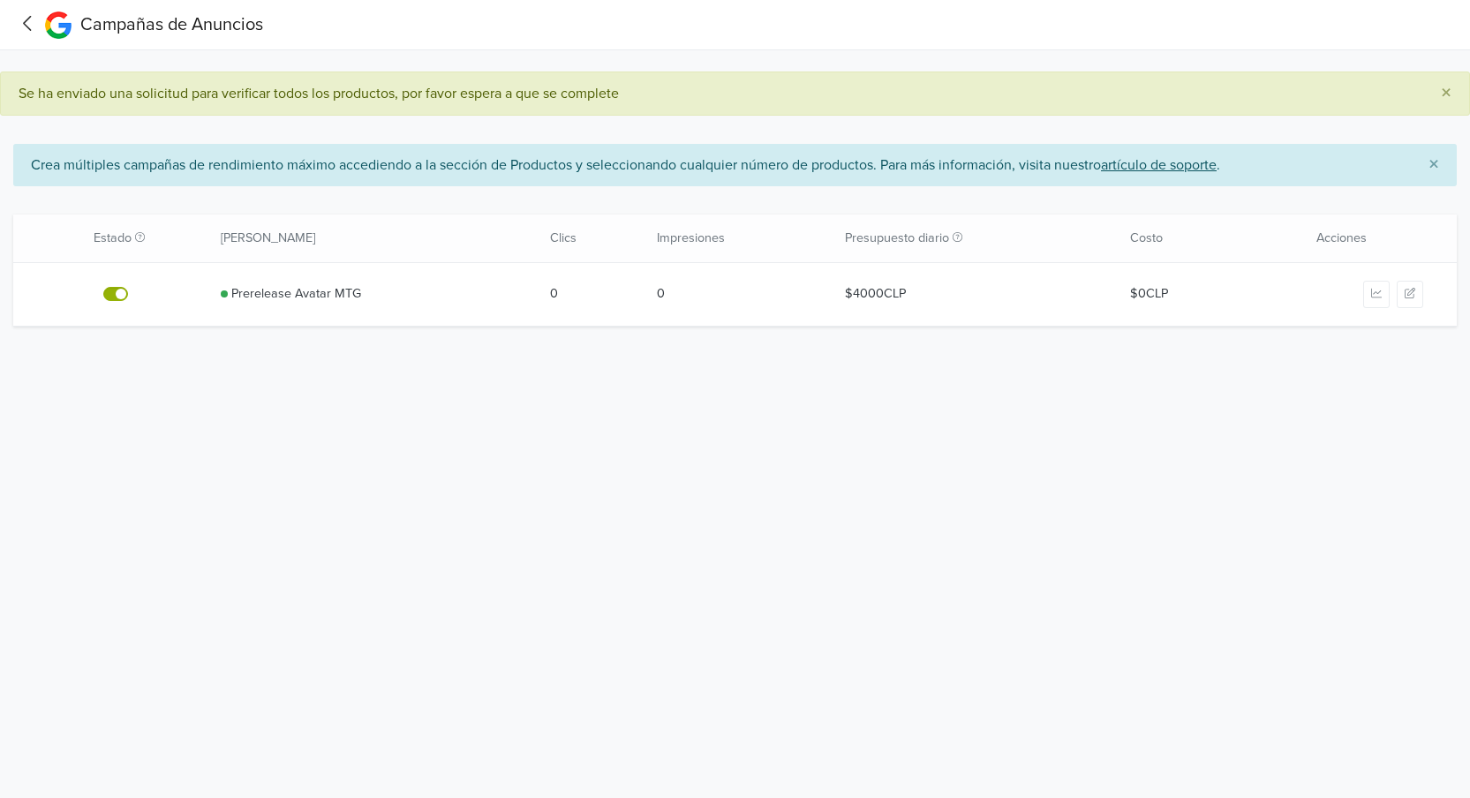
click at [135, 283] on label at bounding box center [135, 283] width 0 height 0
click at [0, 0] on input "checkbox" at bounding box center [0, 0] width 0 height 0
click at [23, 15] on icon at bounding box center [27, 23] width 27 height 22
